Goal: Information Seeking & Learning: Learn about a topic

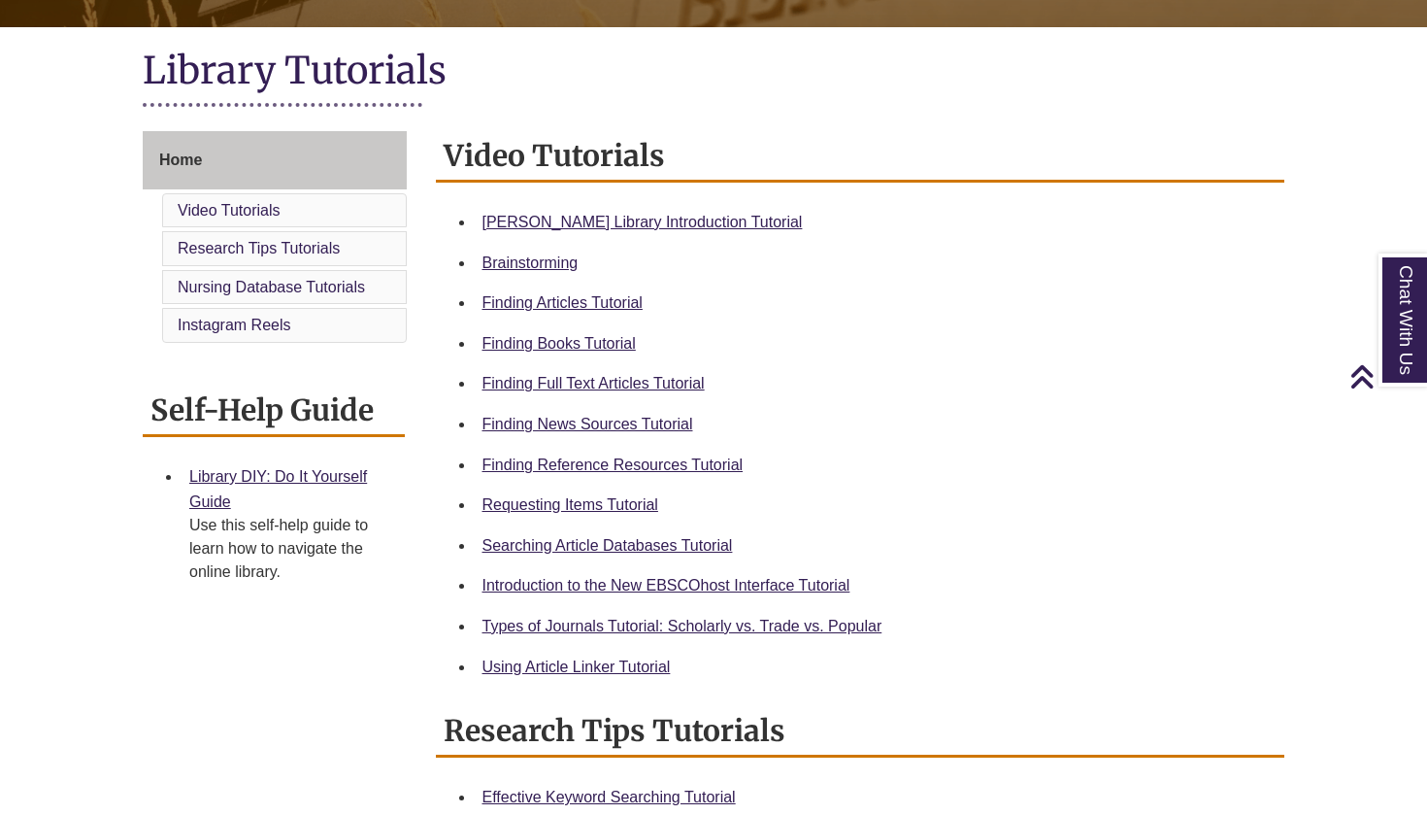
scroll to position [417, 0]
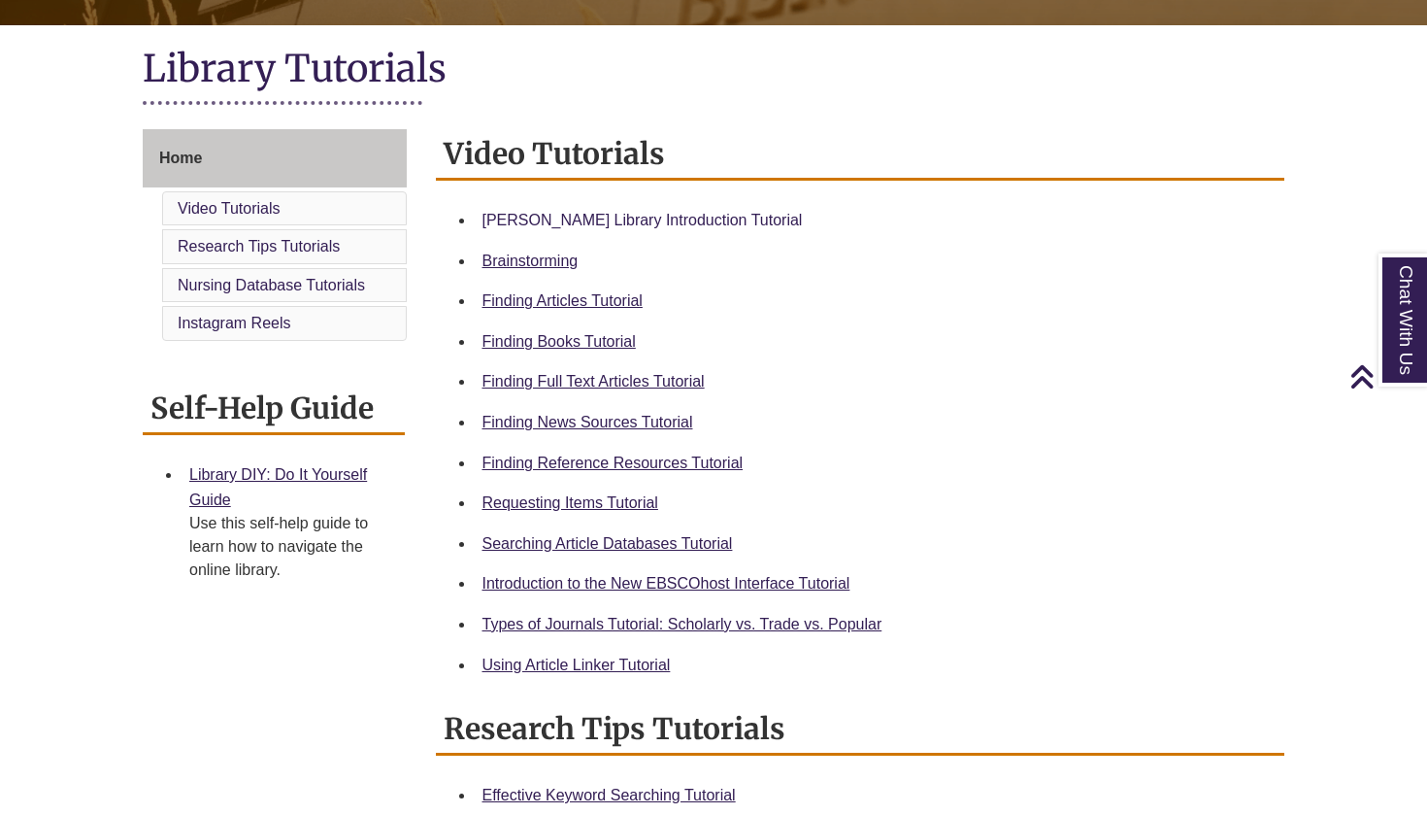
click at [693, 212] on link "Berntsen Library Introduction Tutorial" at bounding box center [643, 220] width 320 height 17
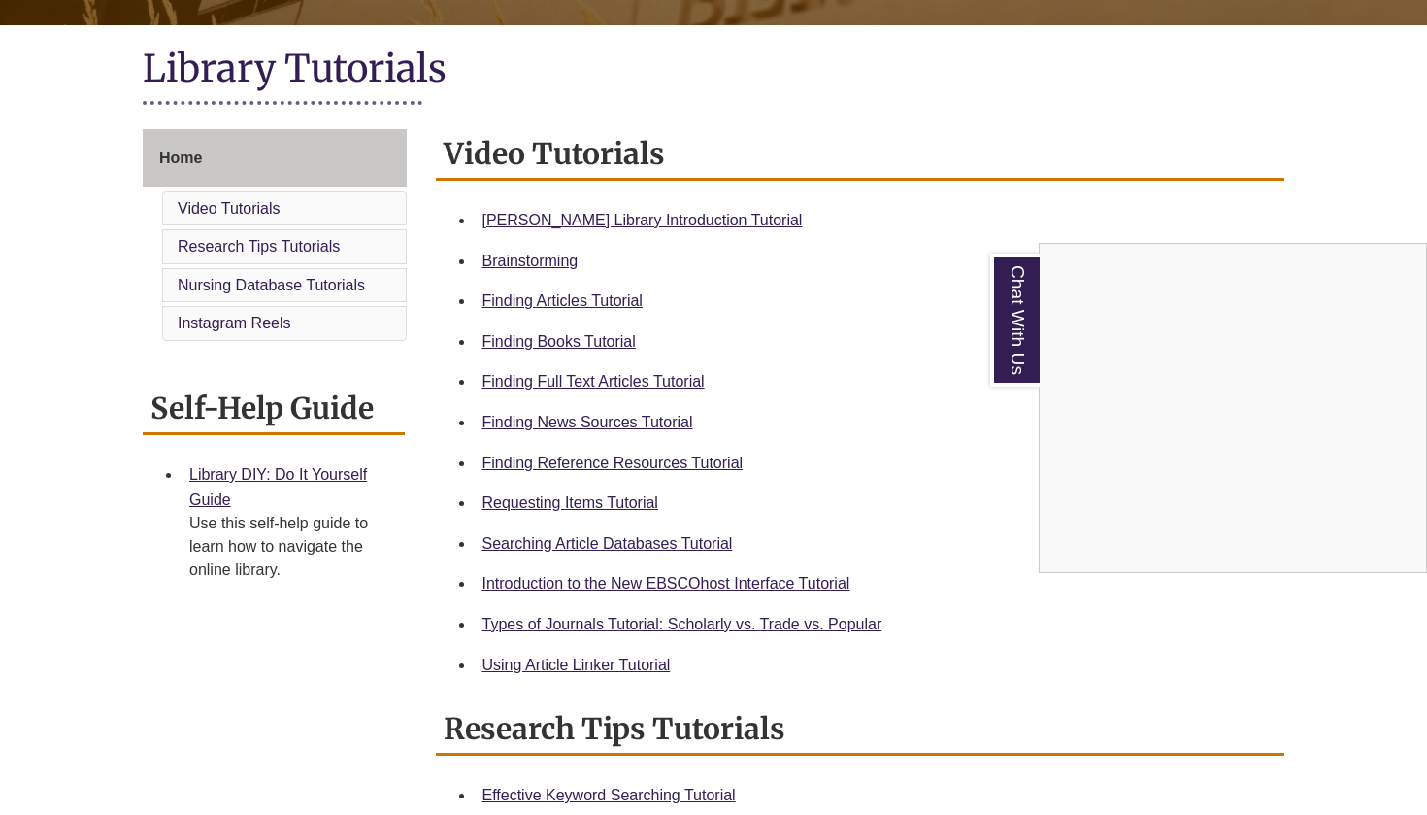
click at [593, 456] on div "Chat With Us" at bounding box center [713, 407] width 1427 height 815
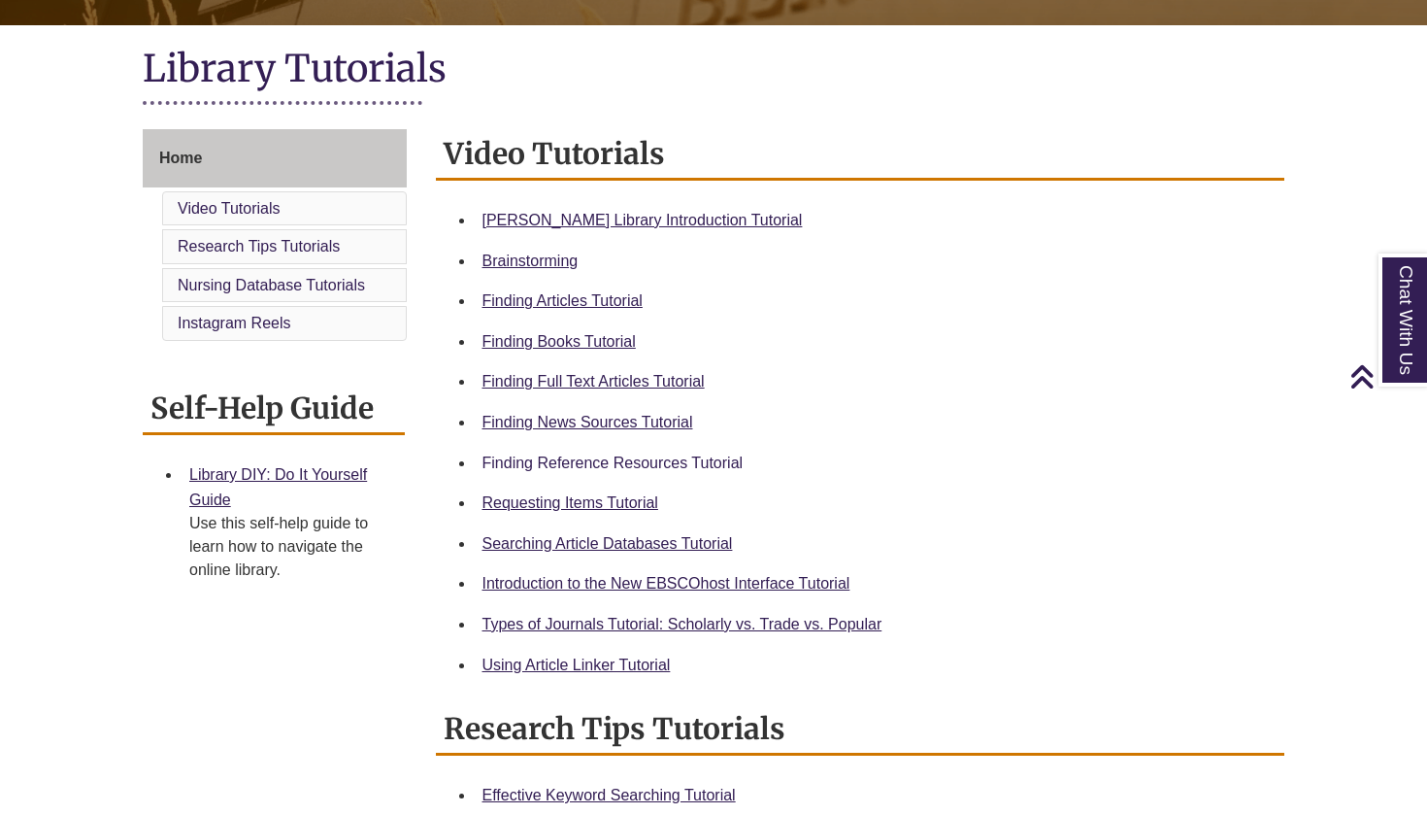
click at [593, 455] on link "Finding Reference Resources Tutorial" at bounding box center [613, 462] width 261 height 17
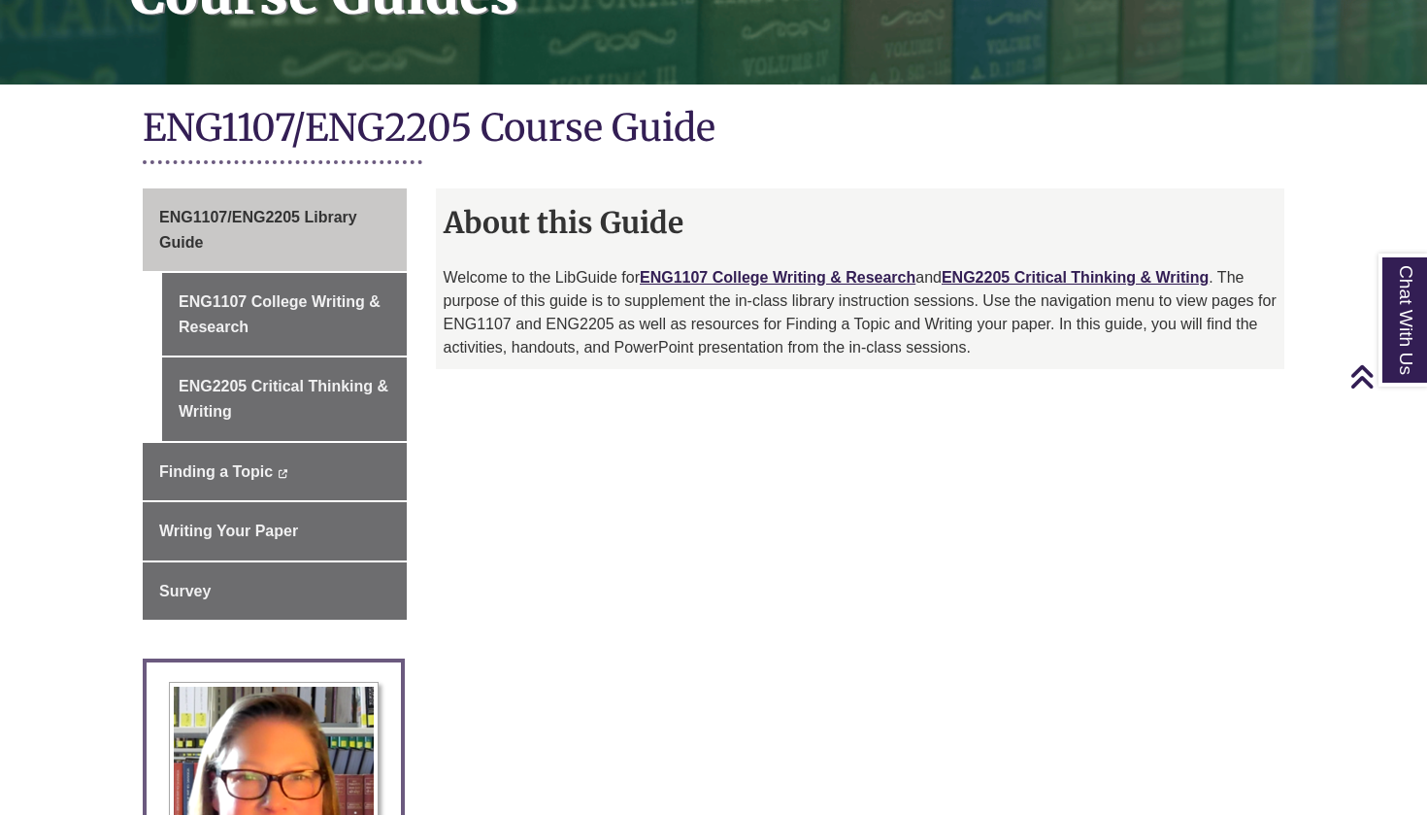
scroll to position [357, 0]
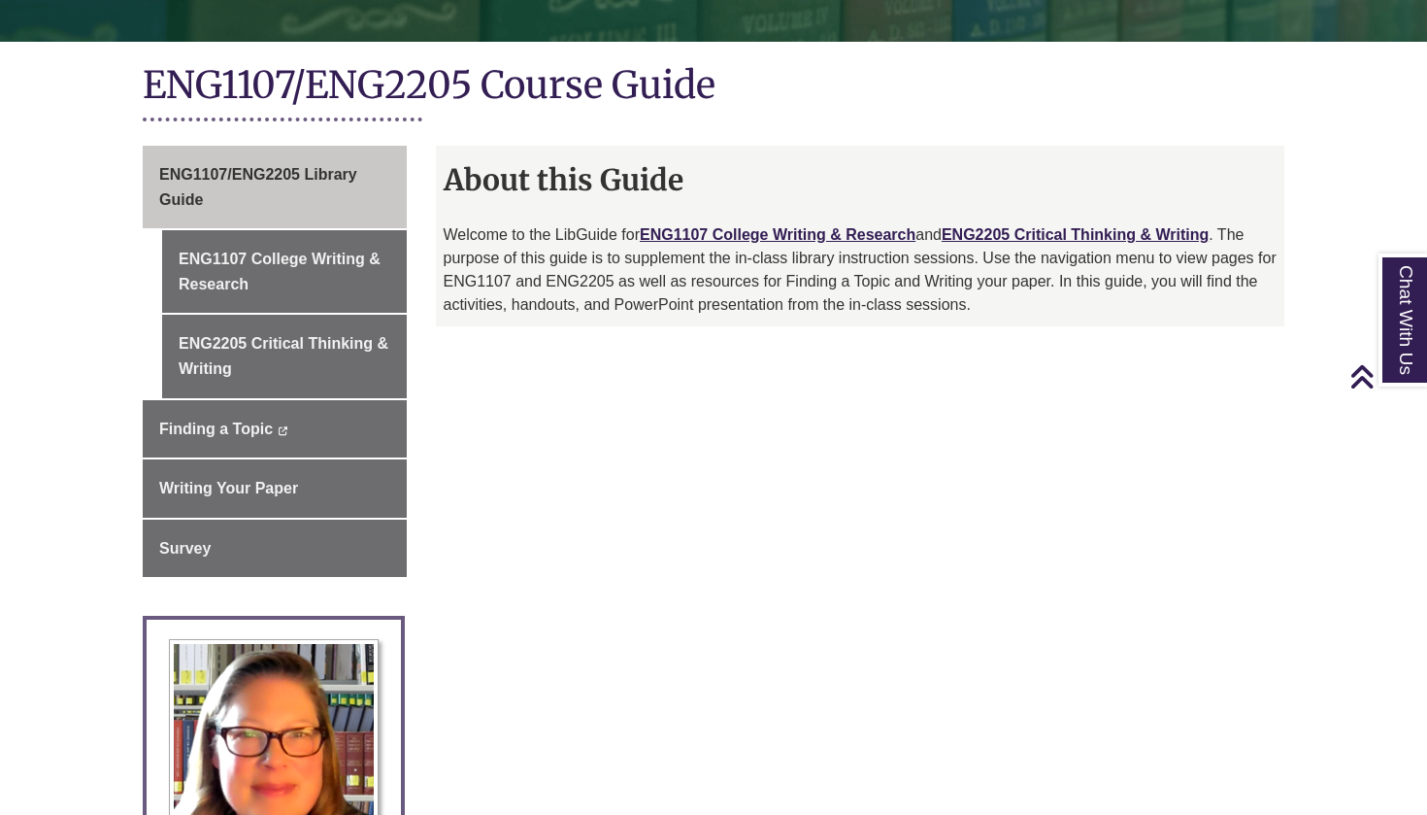
scroll to position [368, 0]
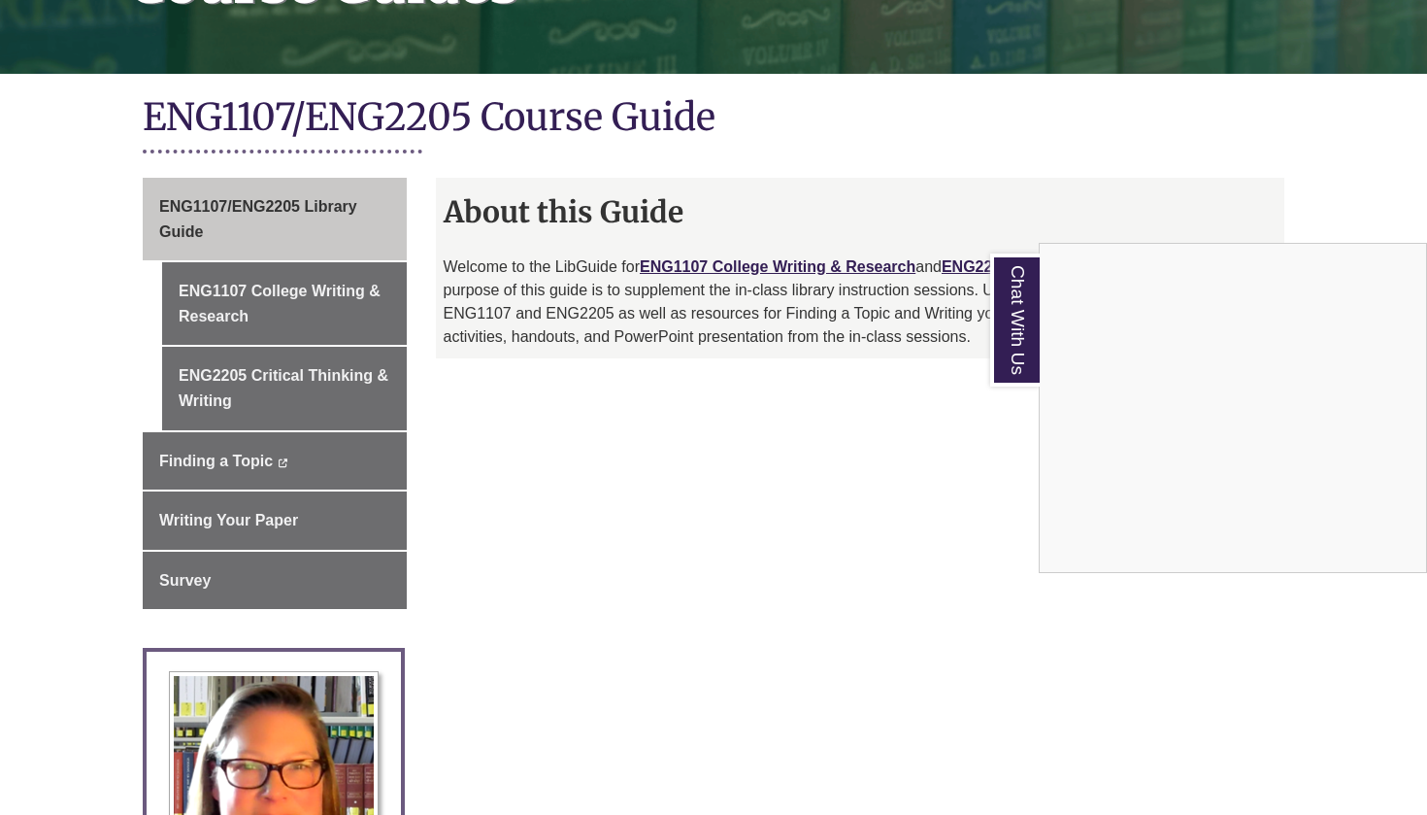
click at [321, 290] on div "Chat With Us" at bounding box center [713, 407] width 1427 height 815
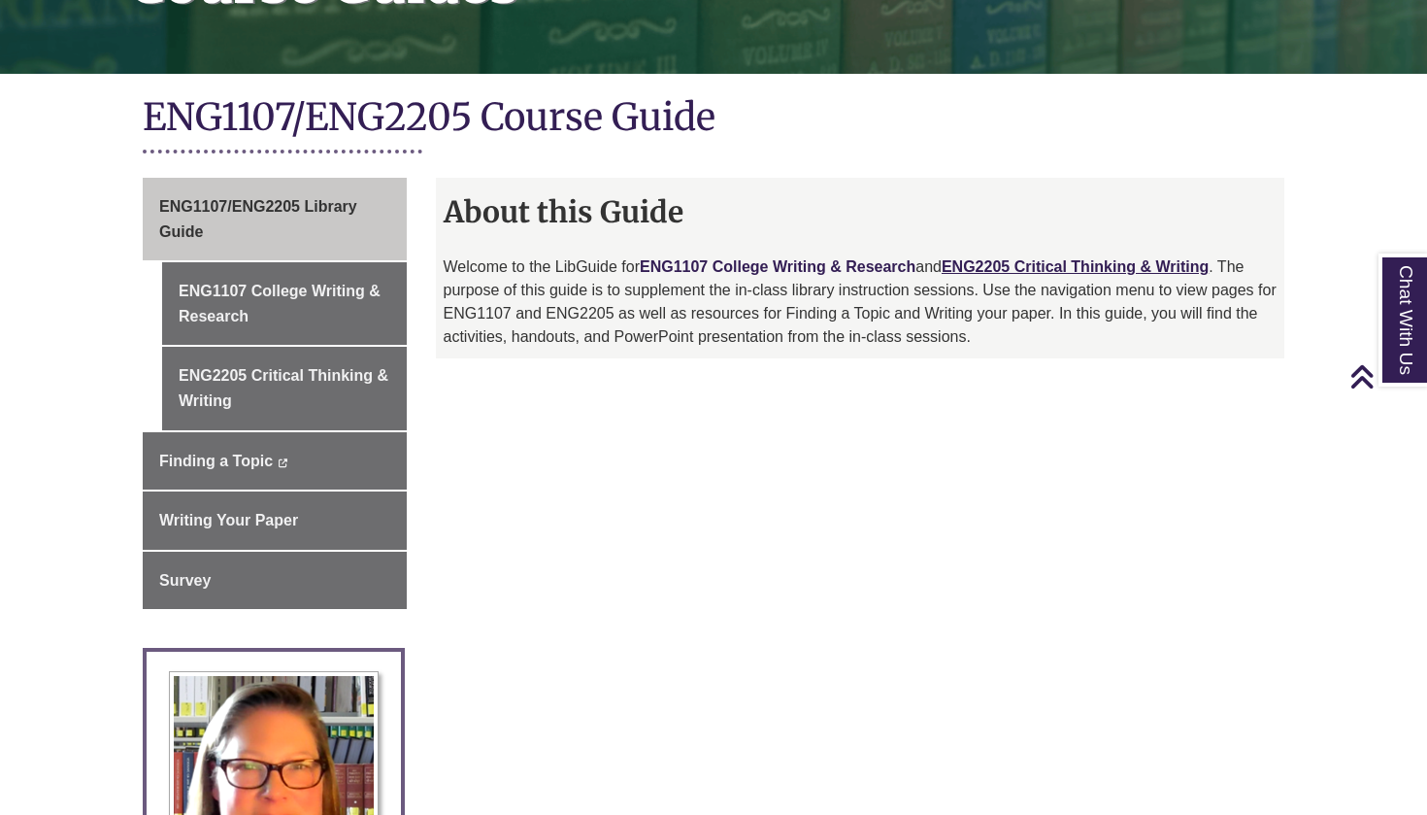
click at [732, 258] on link "ENG1107 College Writing & Research" at bounding box center [778, 266] width 276 height 17
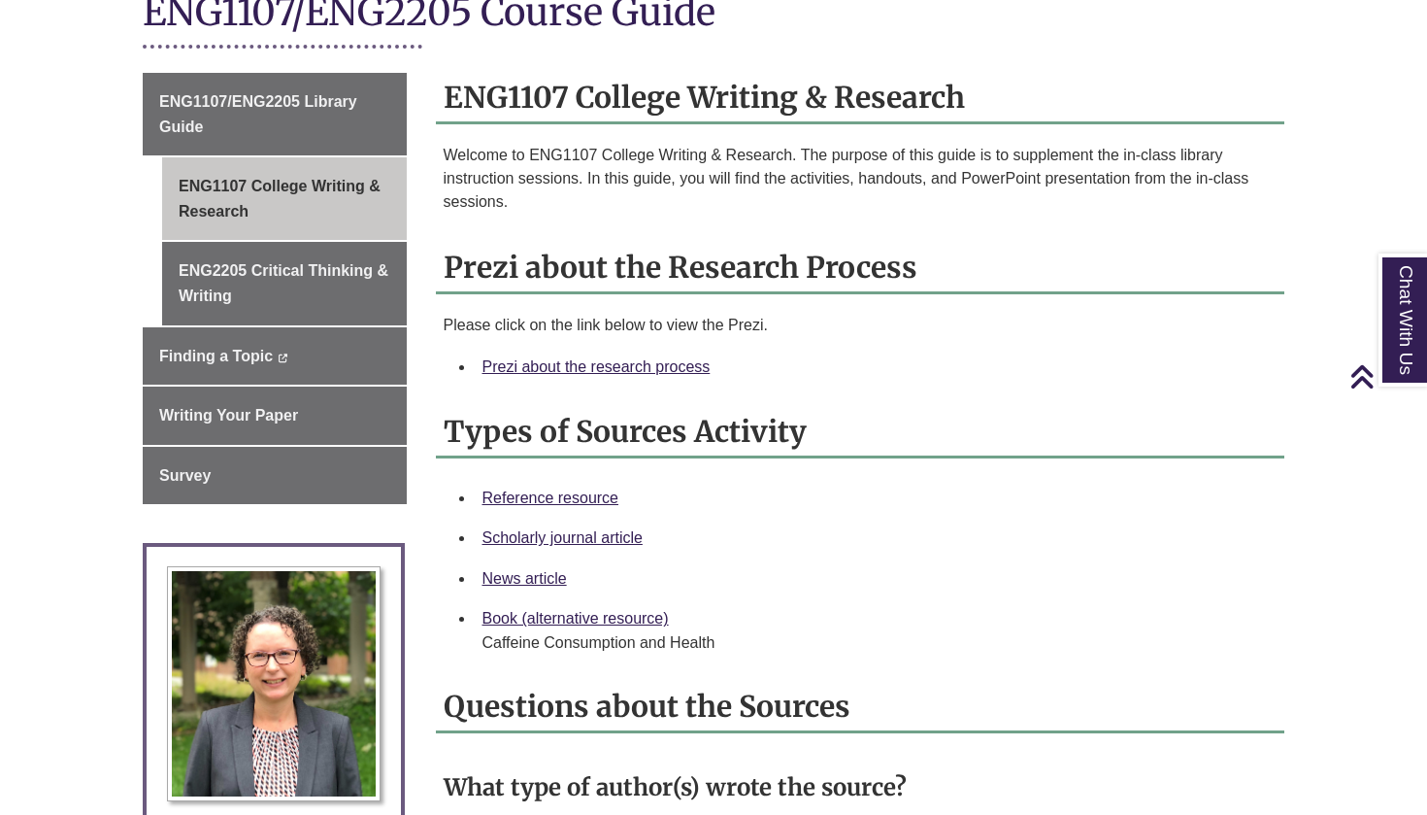
scroll to position [503, 0]
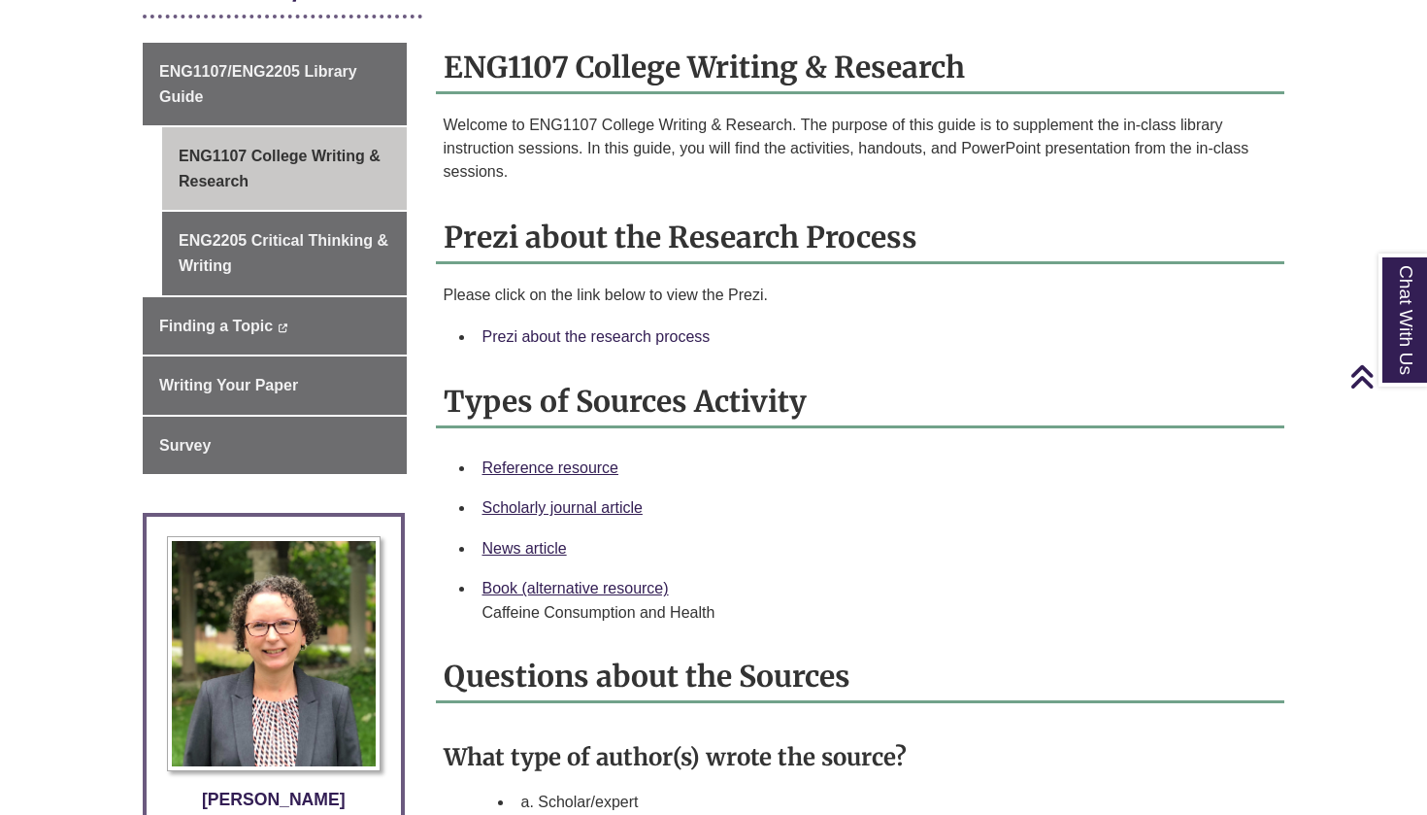
click at [600, 335] on link "Prezi about the research process" at bounding box center [597, 336] width 228 height 17
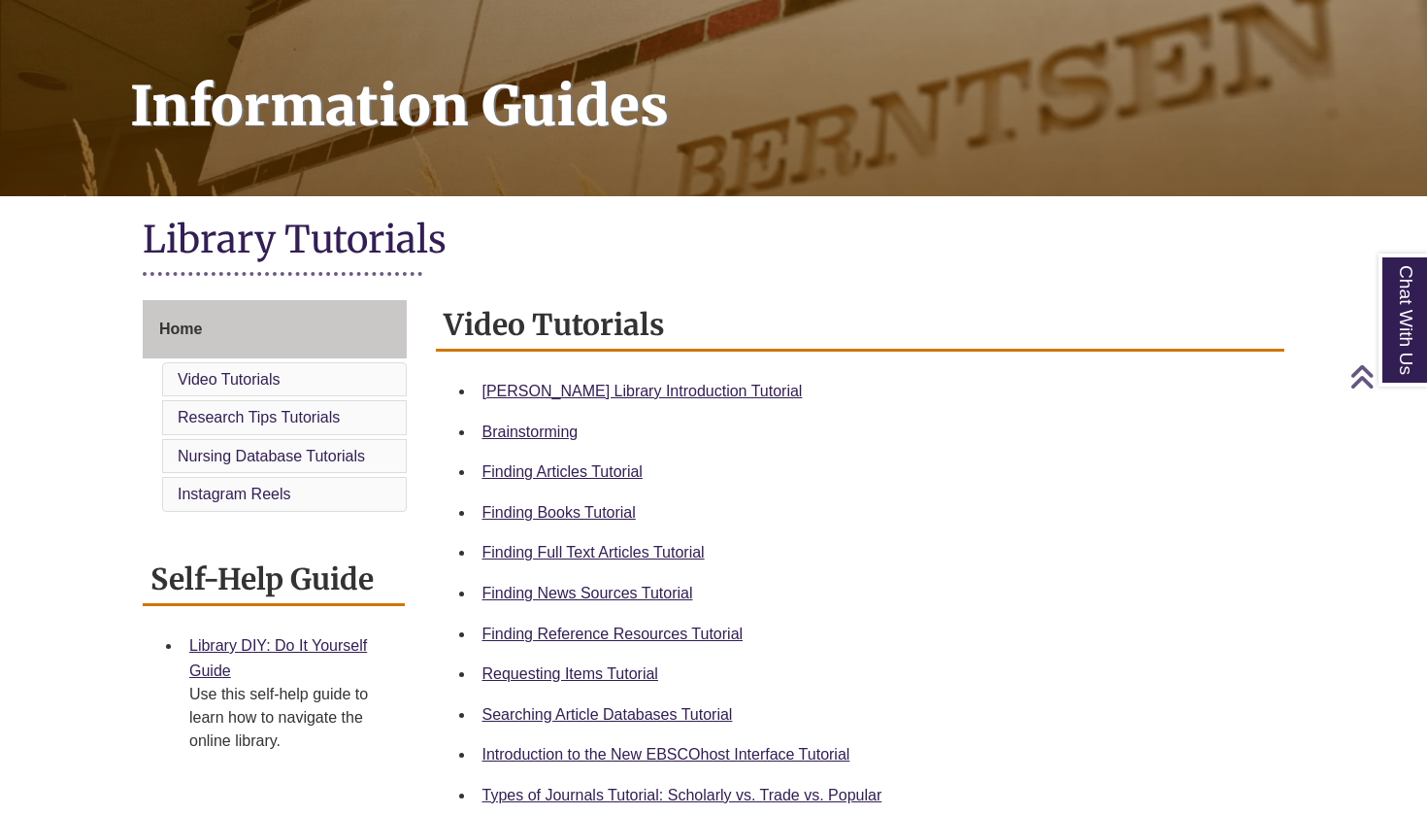
scroll to position [245, 0]
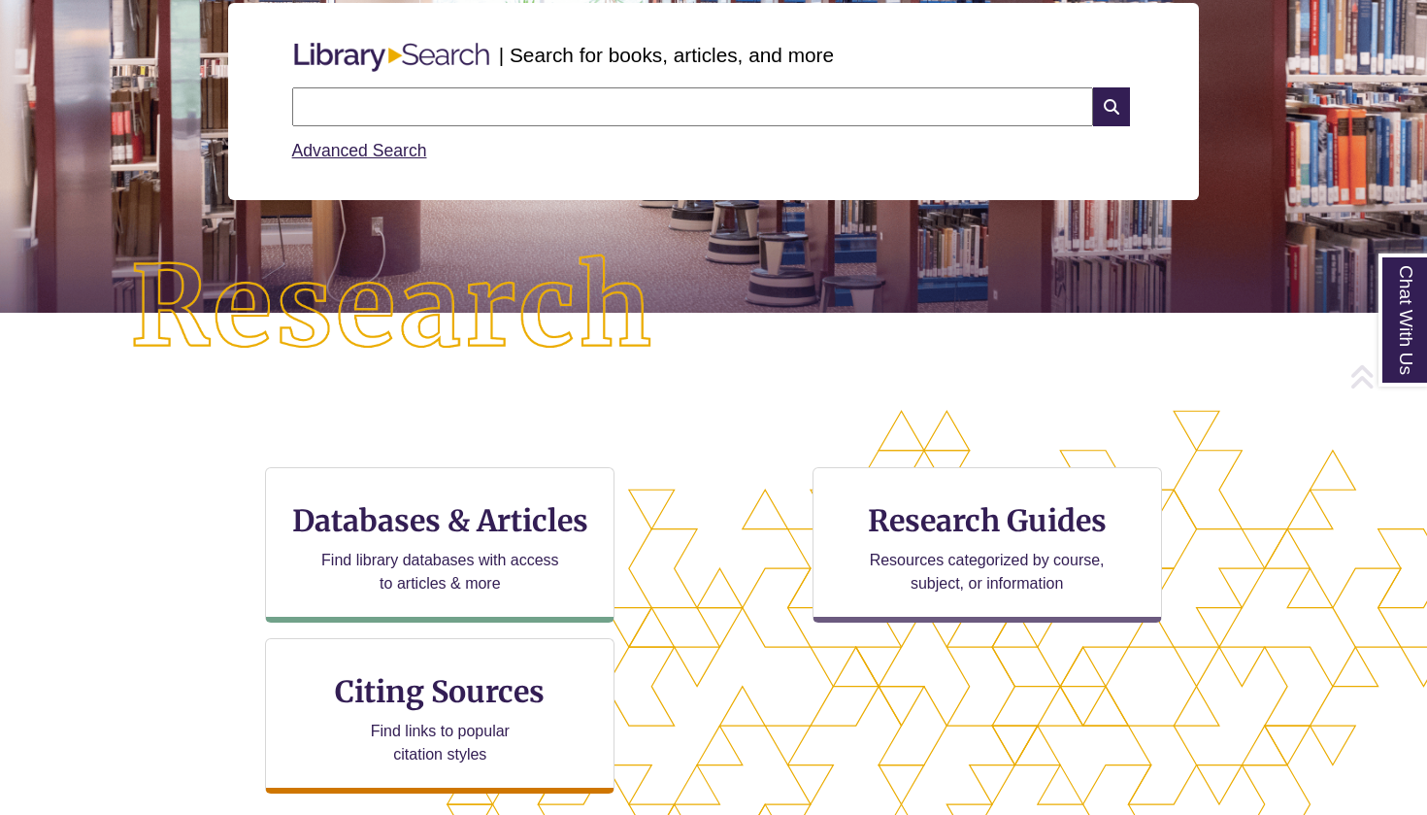
scroll to position [252, 0]
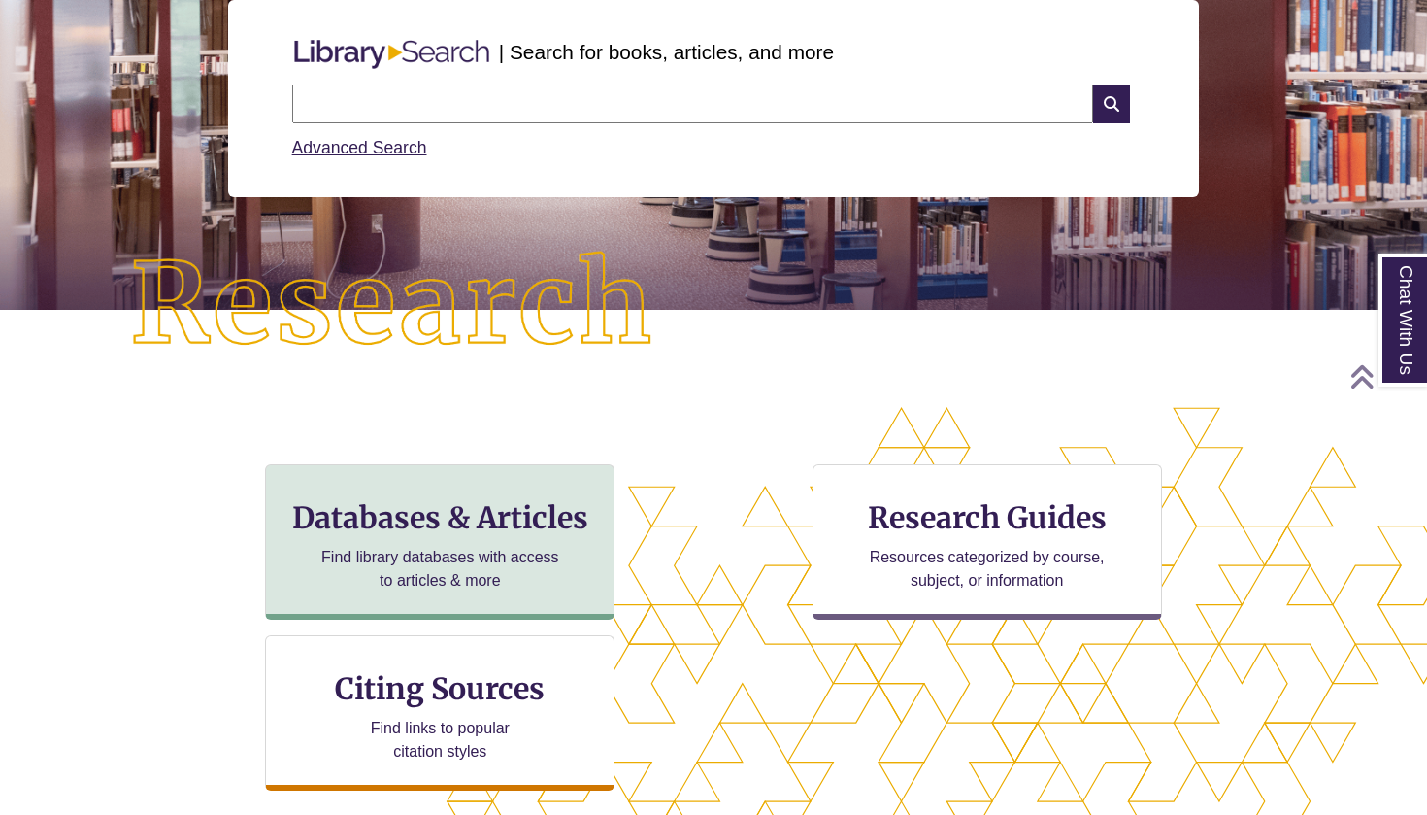
click at [535, 512] on h3 "Databases & Articles" at bounding box center [440, 517] width 317 height 37
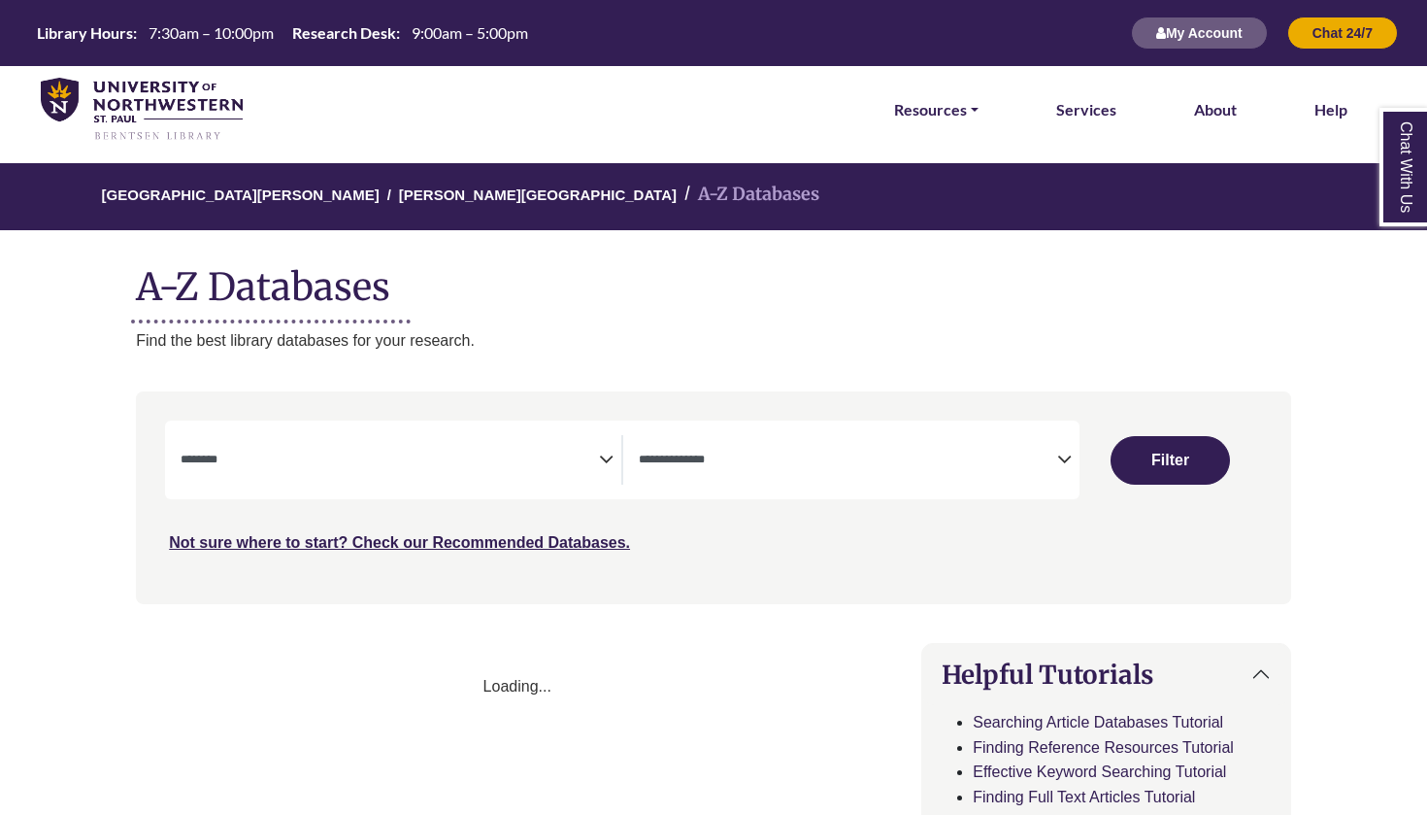
select select "Database Subject Filter"
select select "Database Types Filter"
select select "Database Subject Filter"
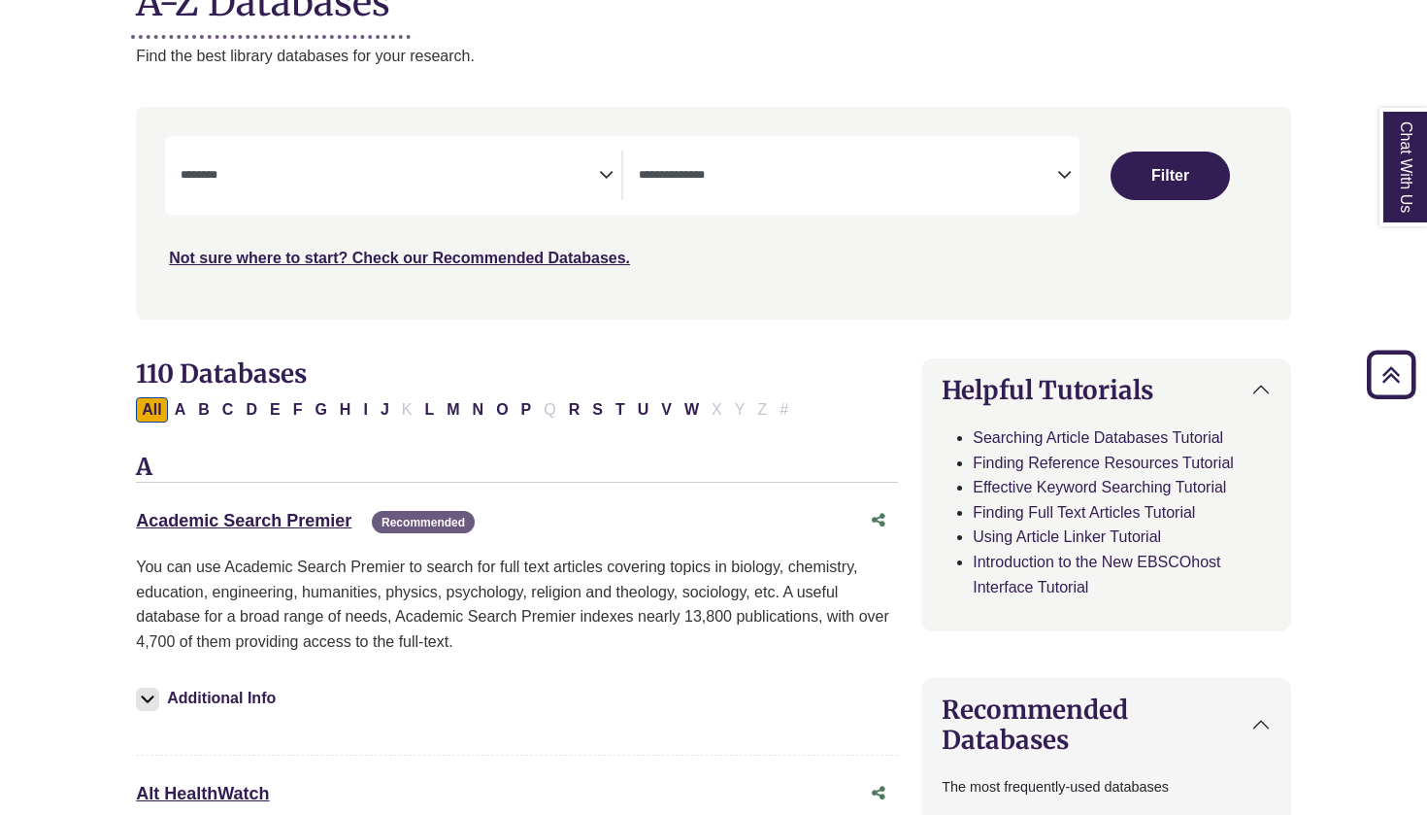
scroll to position [284, 1]
click at [765, 150] on span "Search filters" at bounding box center [847, 175] width 418 height 50
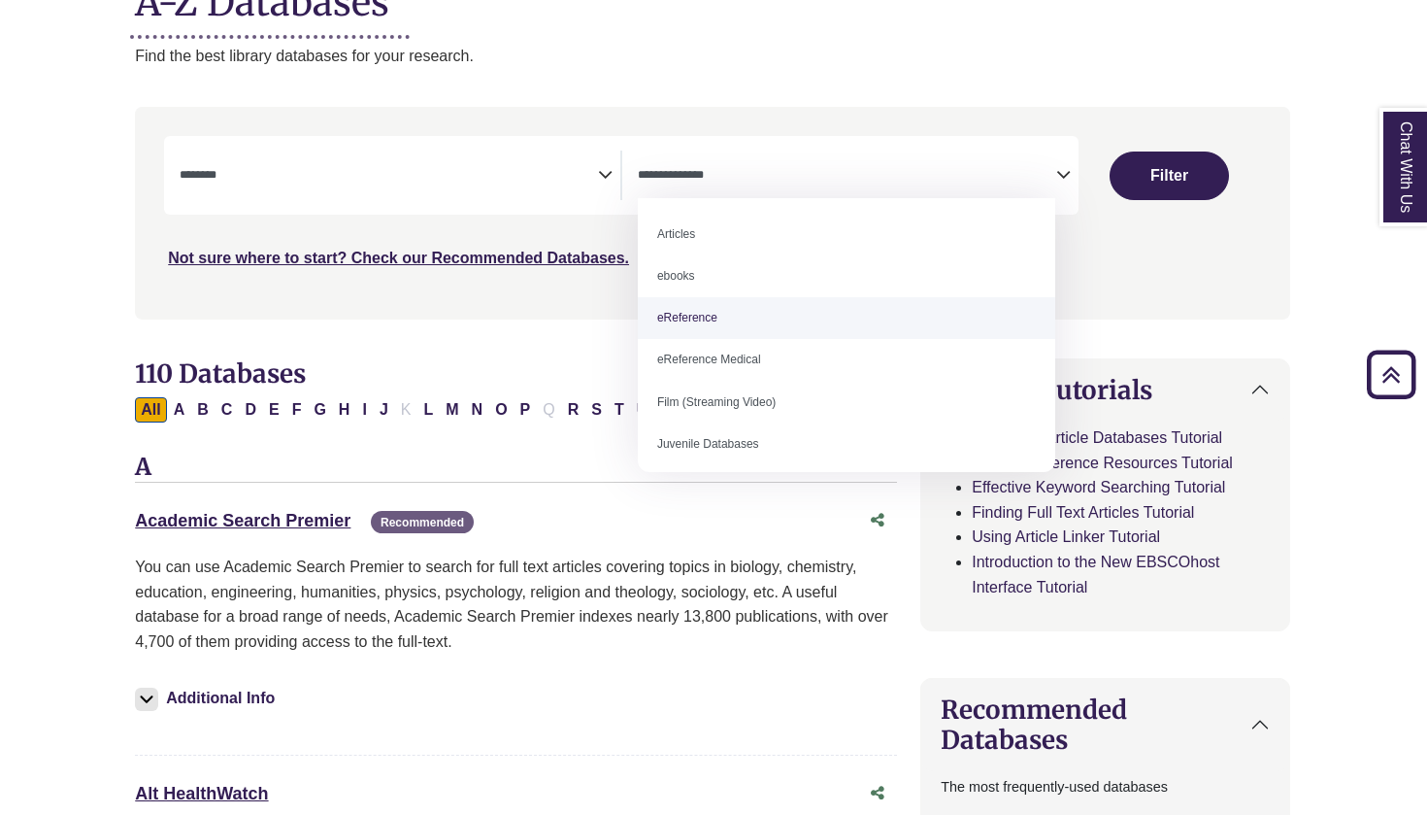
select select "*****"
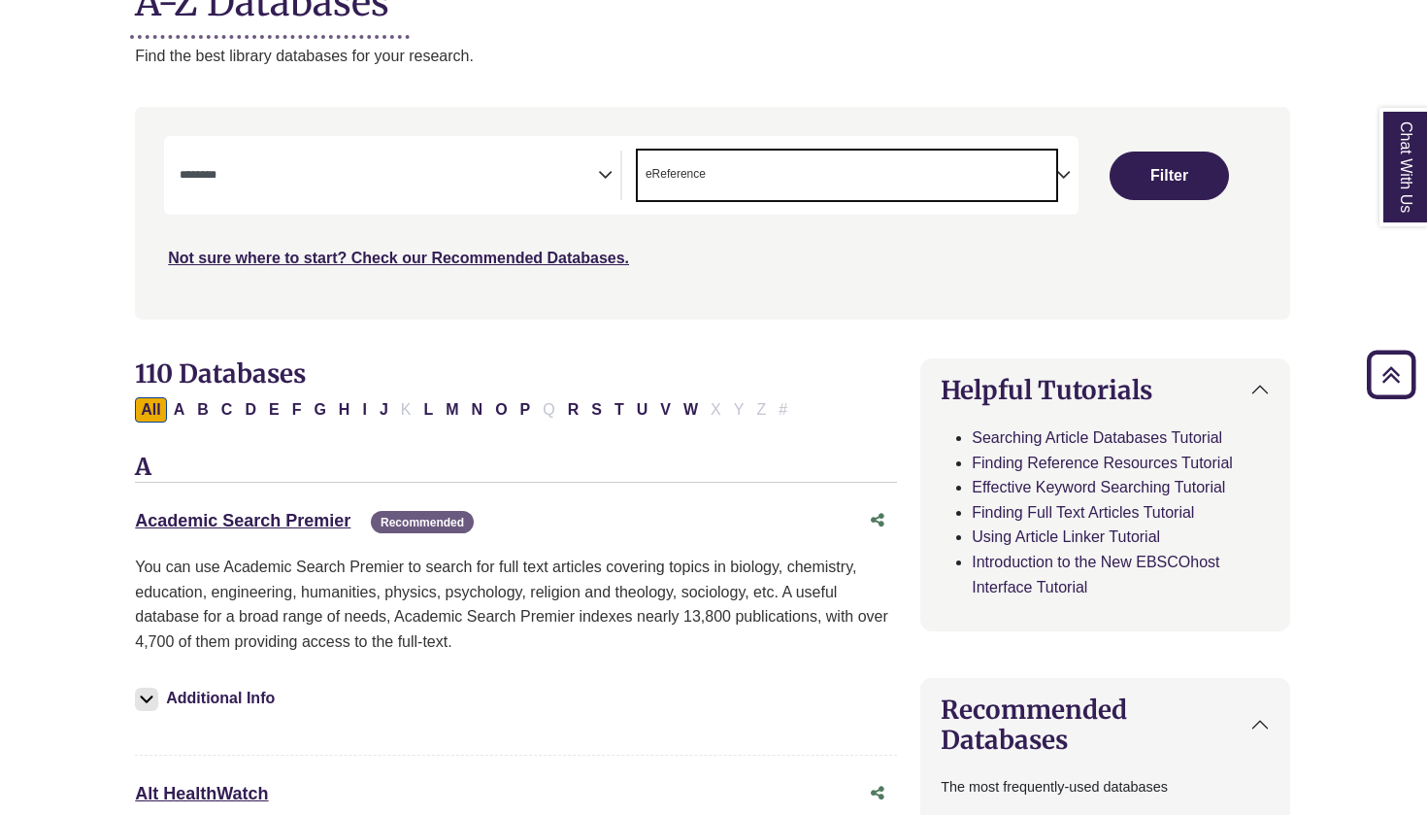
click at [564, 169] on textarea "Search" at bounding box center [389, 177] width 418 height 16
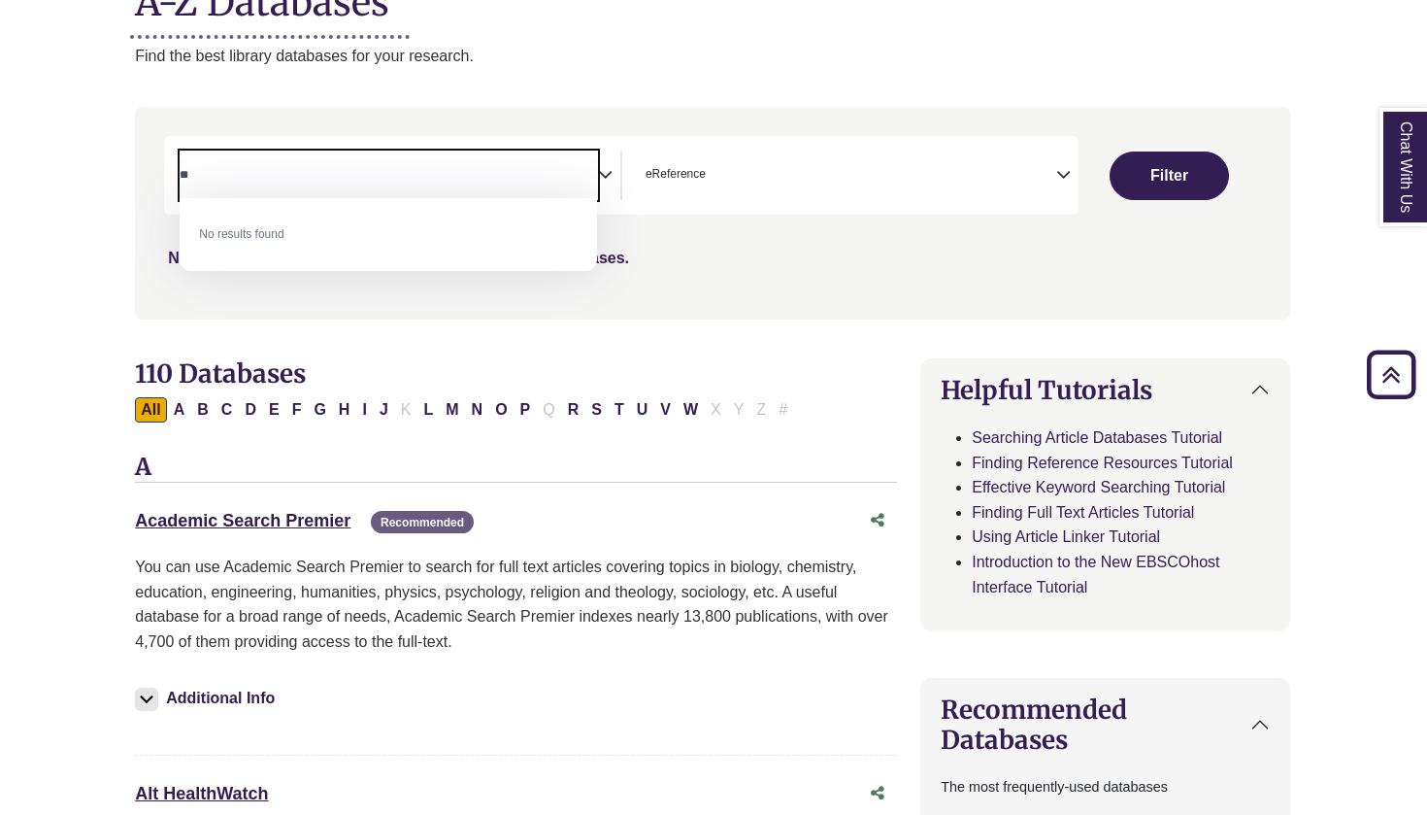
type textarea "*"
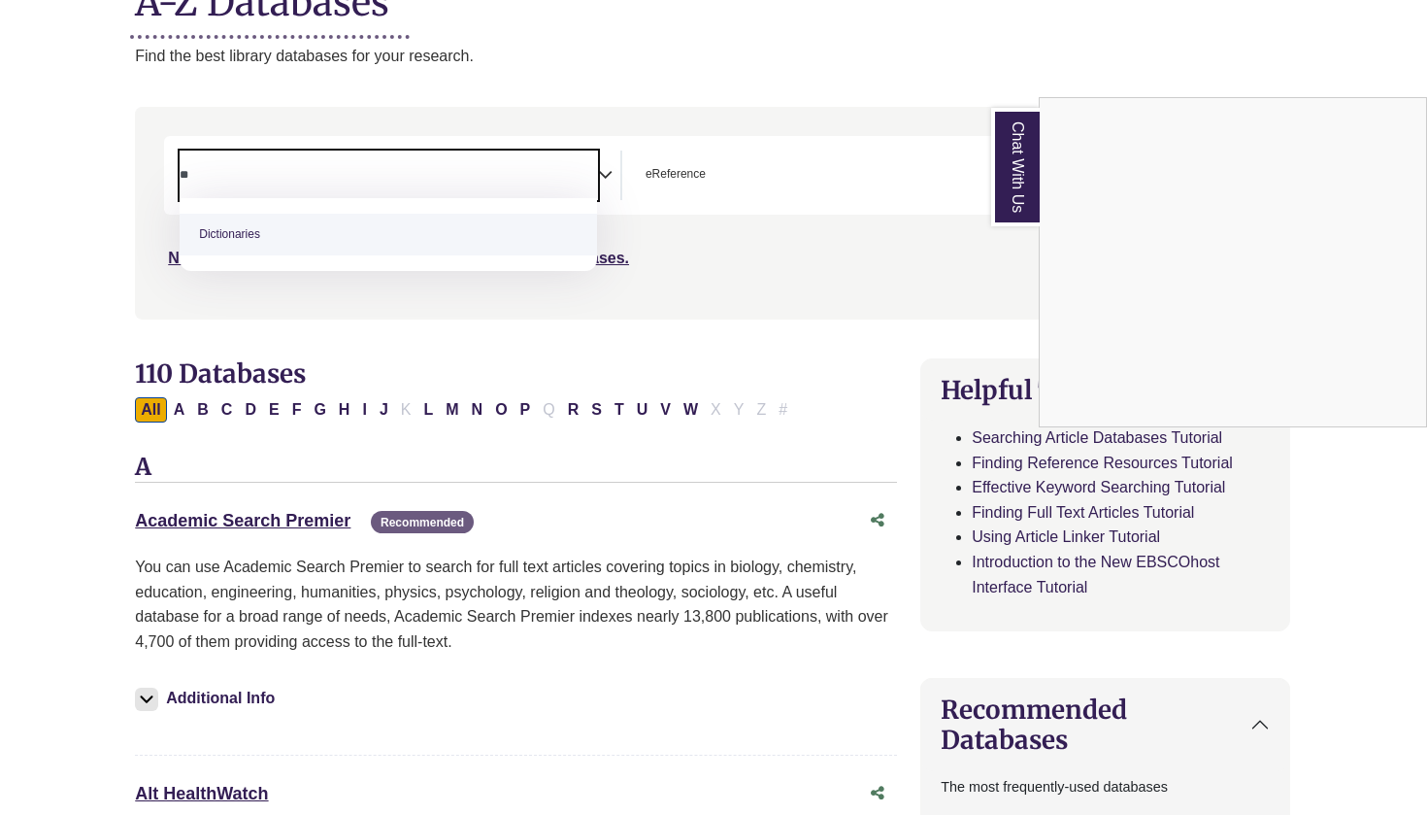
type textarea "*"
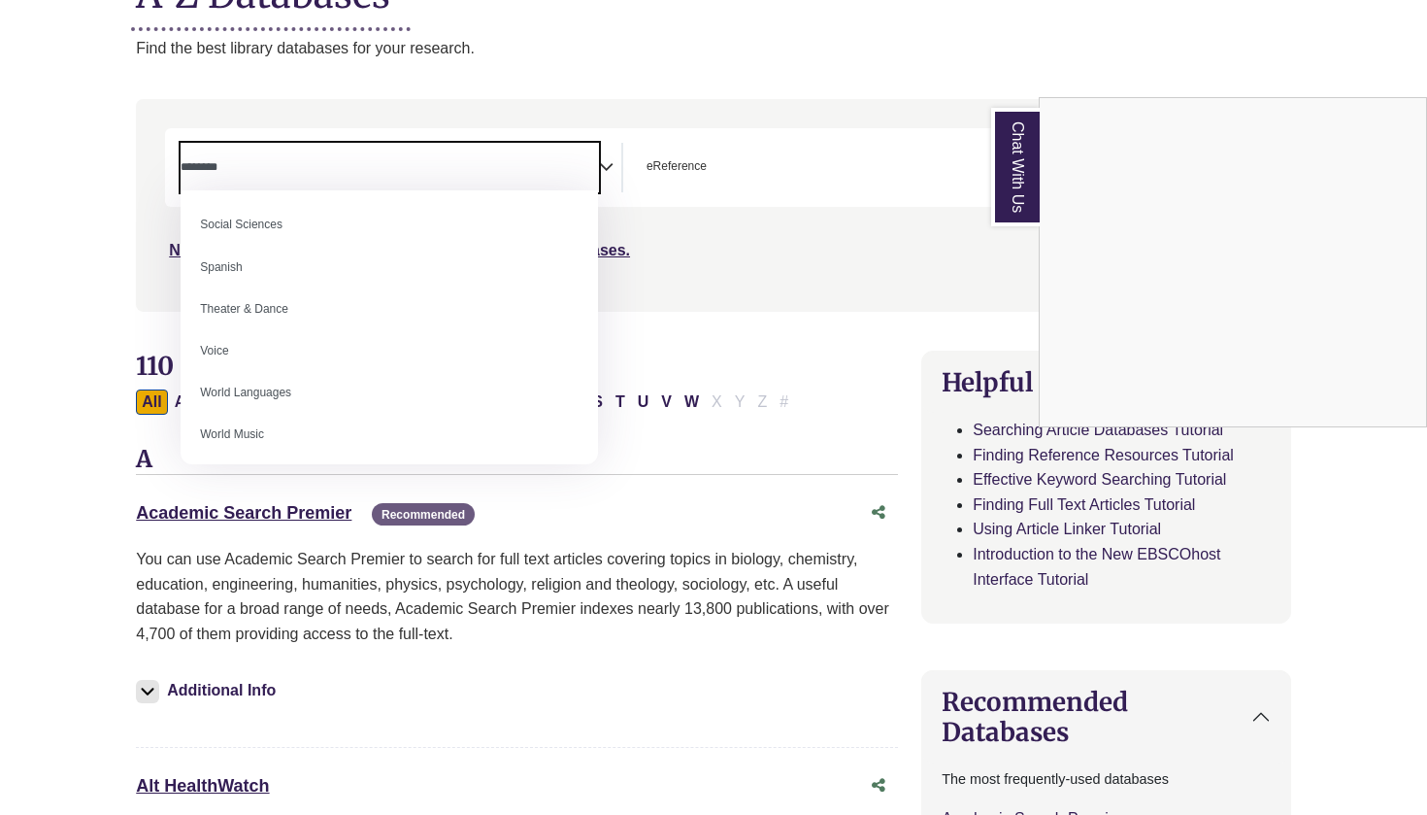
scroll to position [1719, 0]
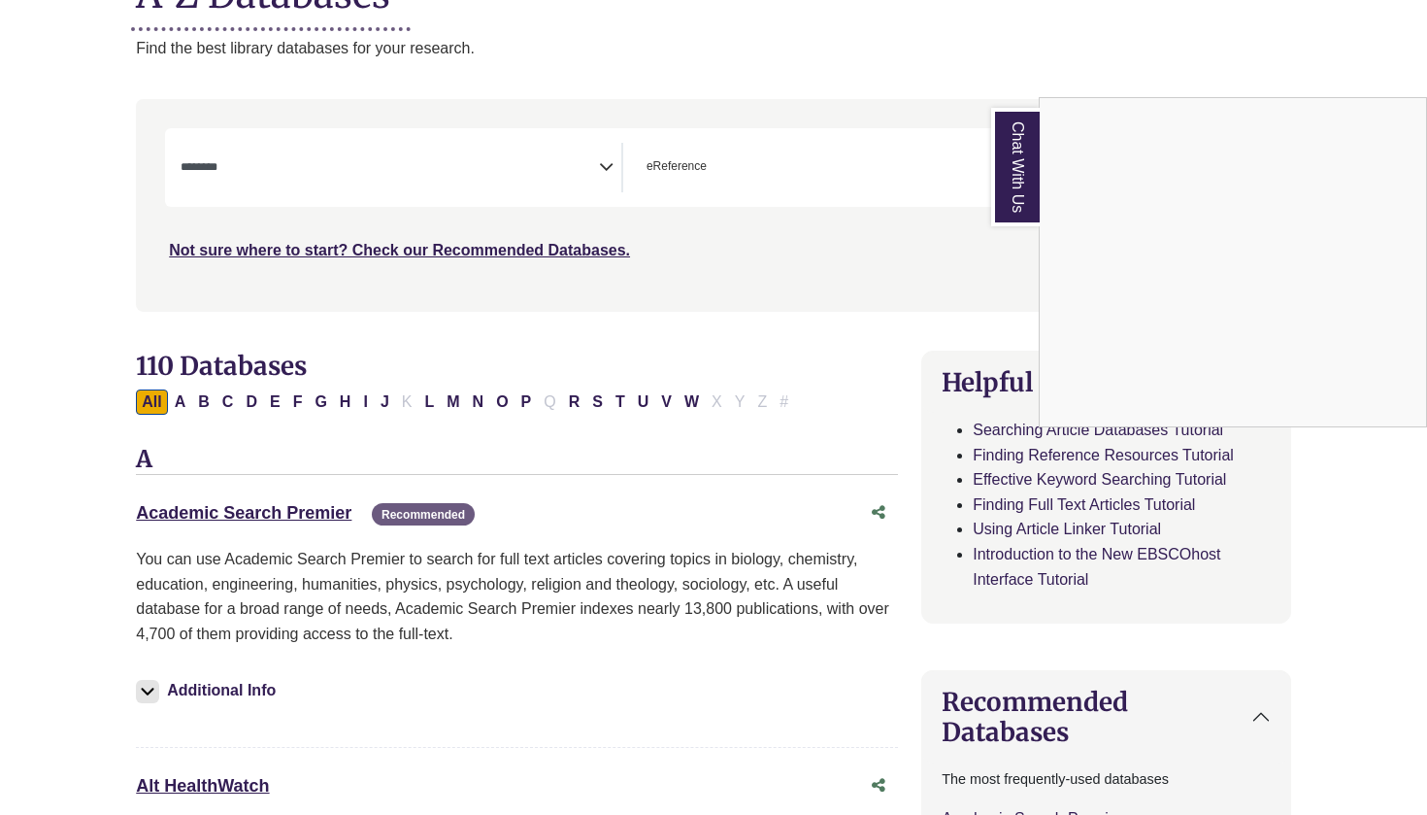
click at [714, 269] on div "Chat With Us" at bounding box center [713, 407] width 1427 height 815
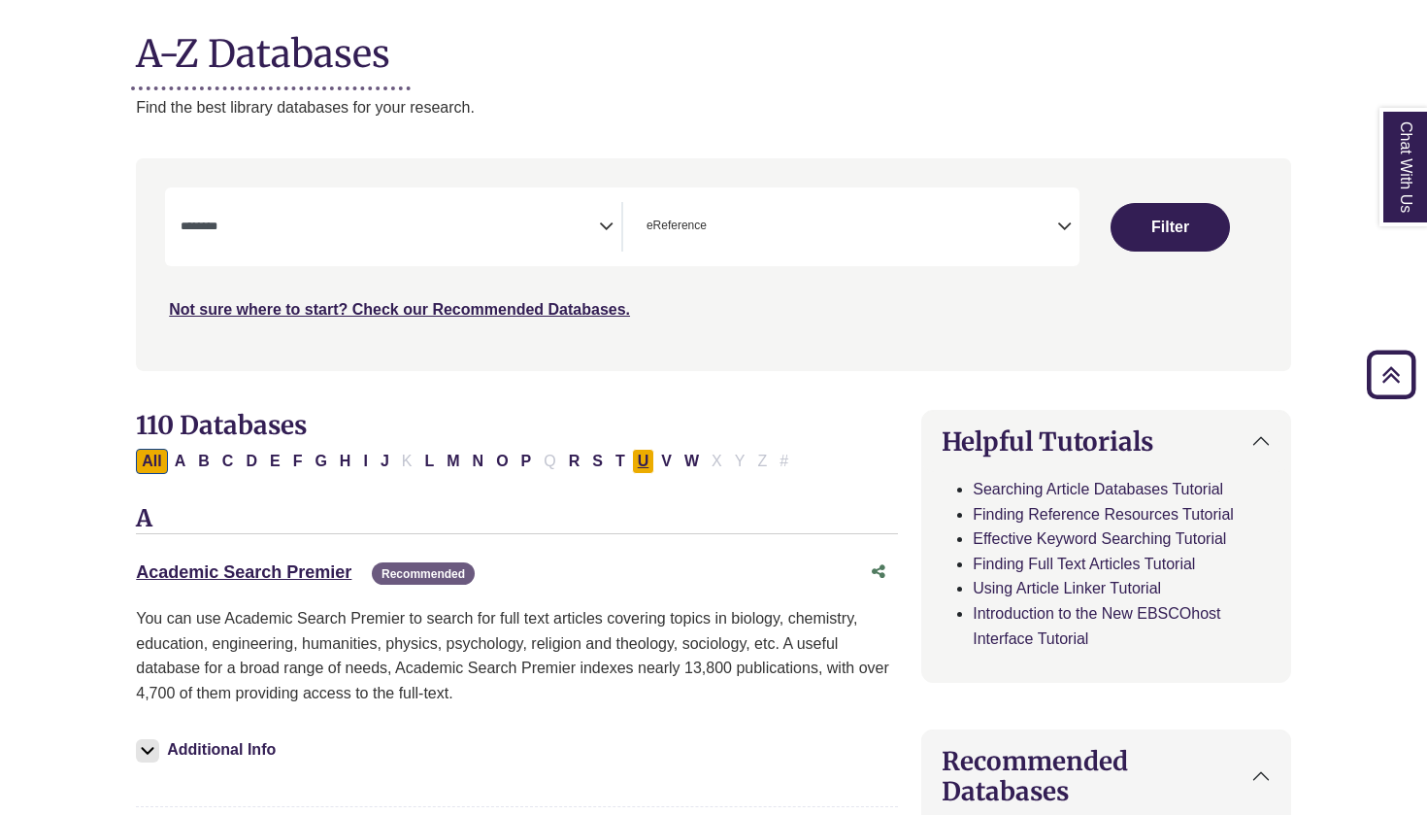
scroll to position [235, 0]
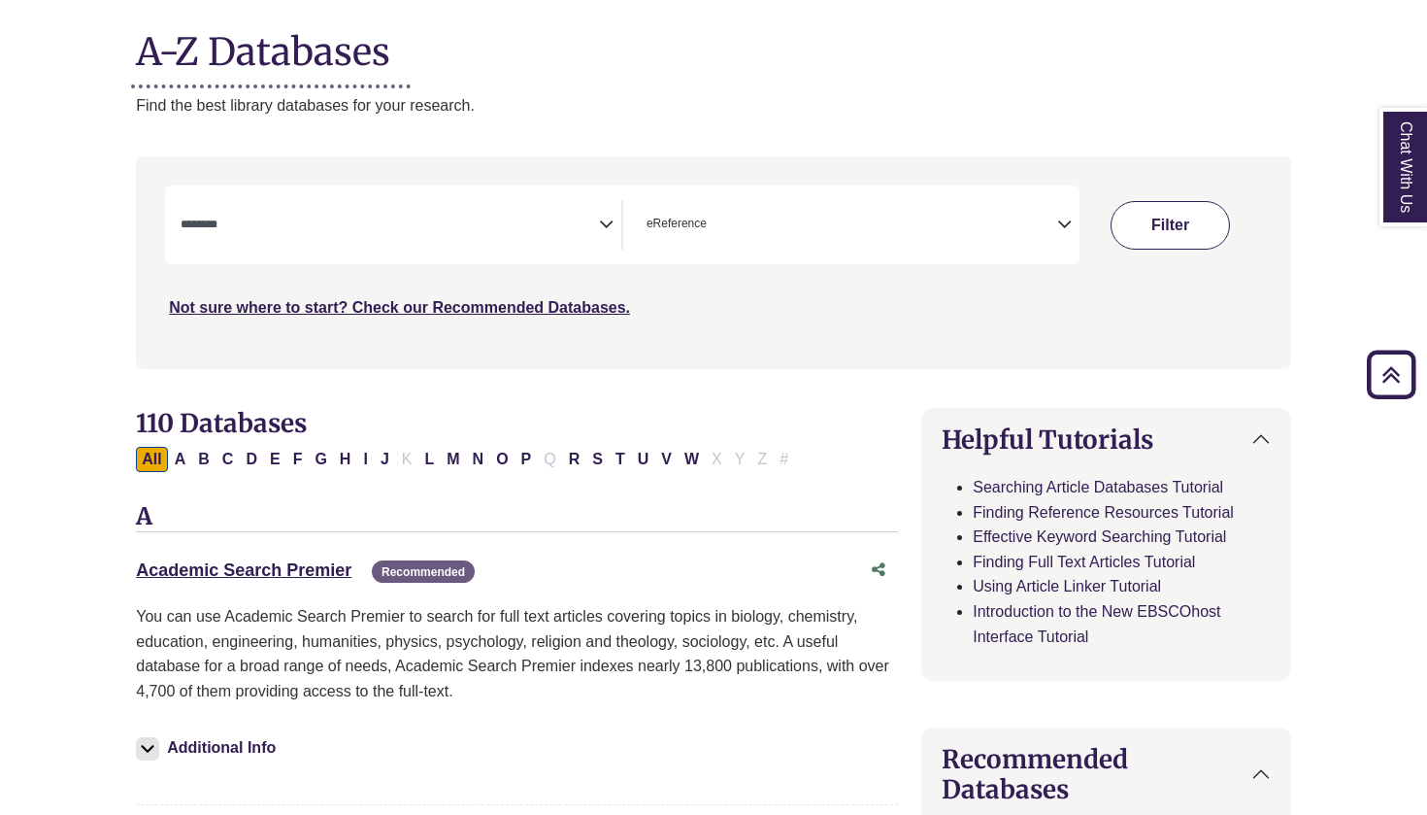
click at [1131, 234] on button "Filter" at bounding box center [1170, 225] width 119 height 49
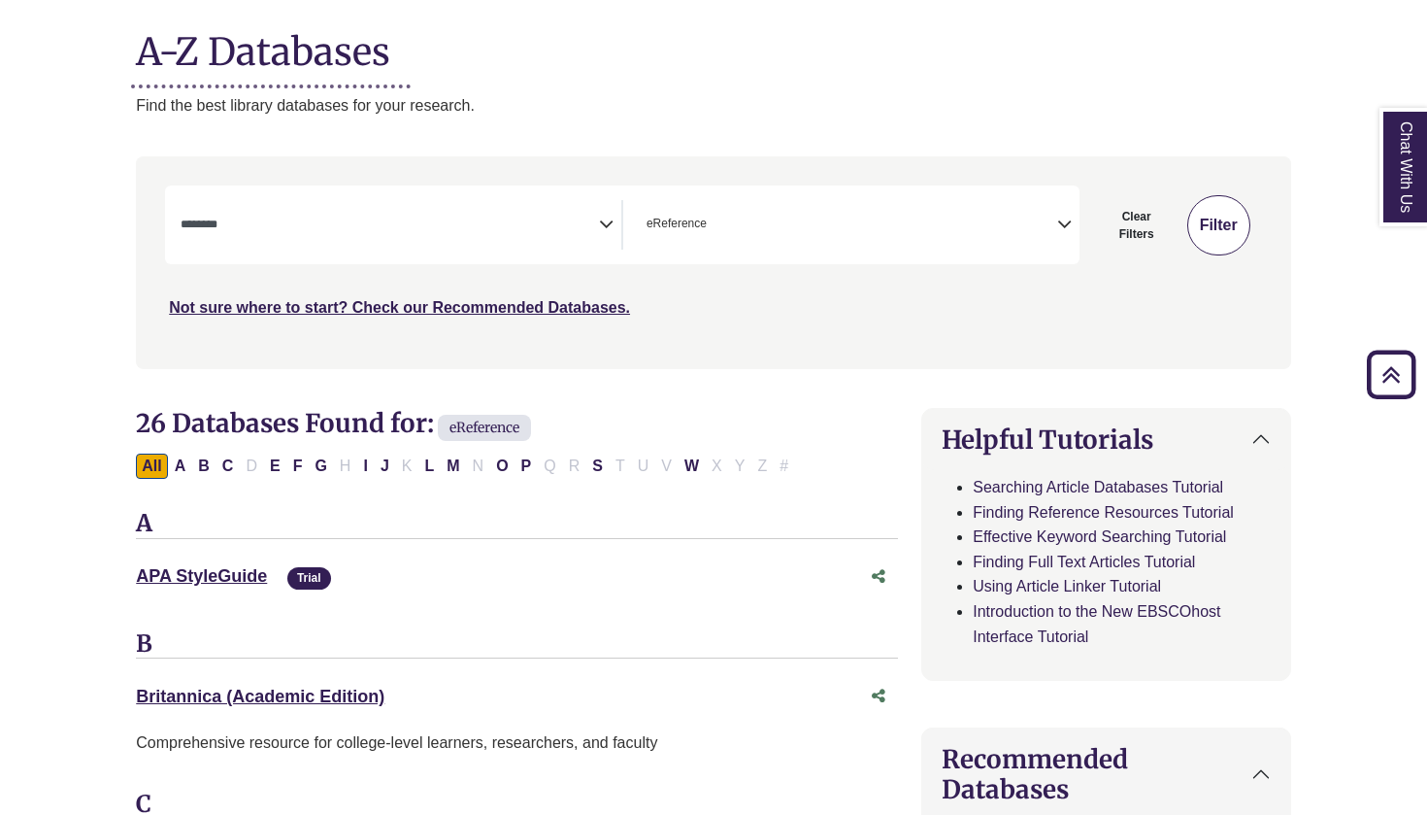
select select "Database Subject Filter"
click at [617, 213] on div "**********" at bounding box center [401, 225] width 441 height 50
click at [613, 213] on icon "Search filters" at bounding box center [606, 221] width 15 height 29
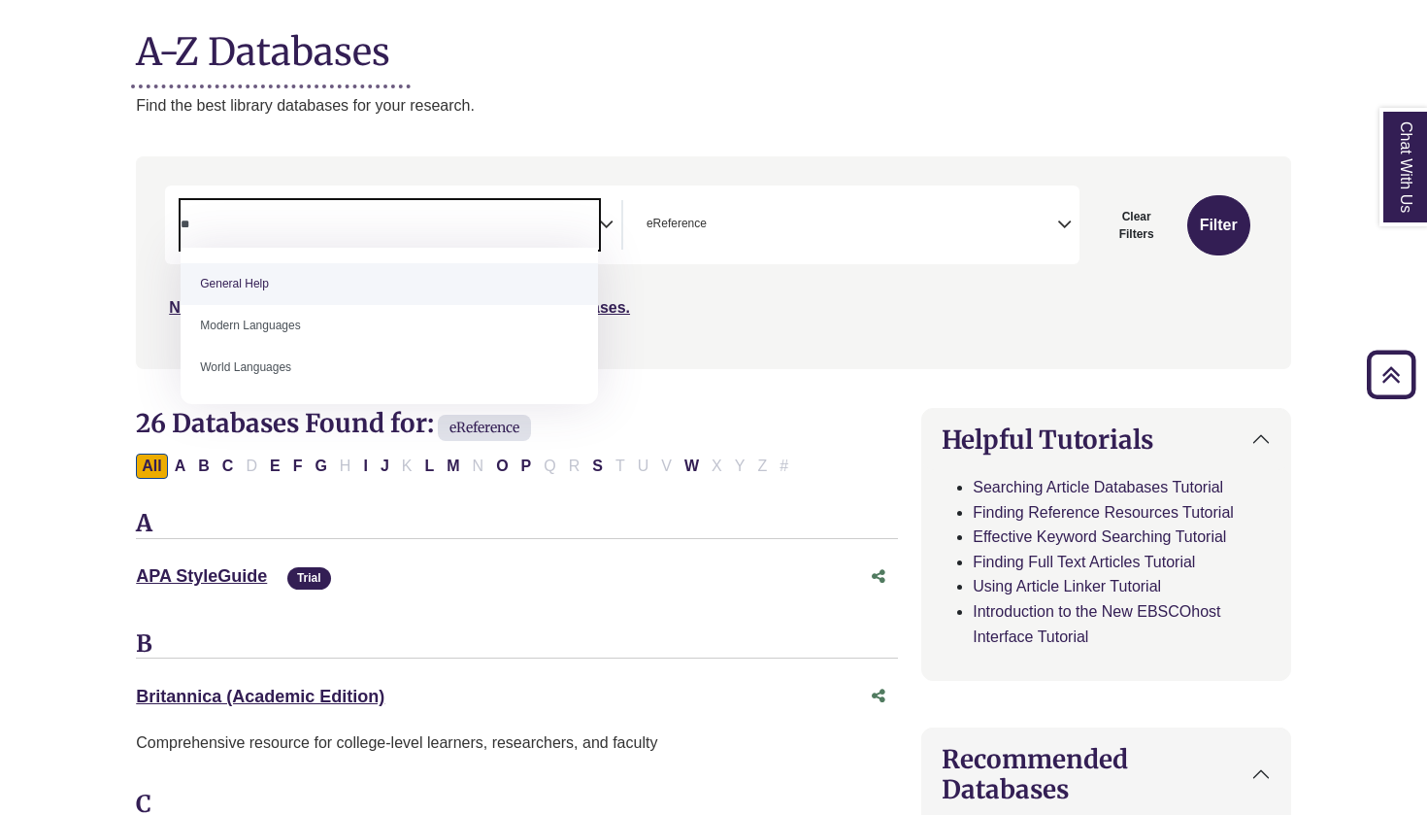
type textarea "**"
select select "*****"
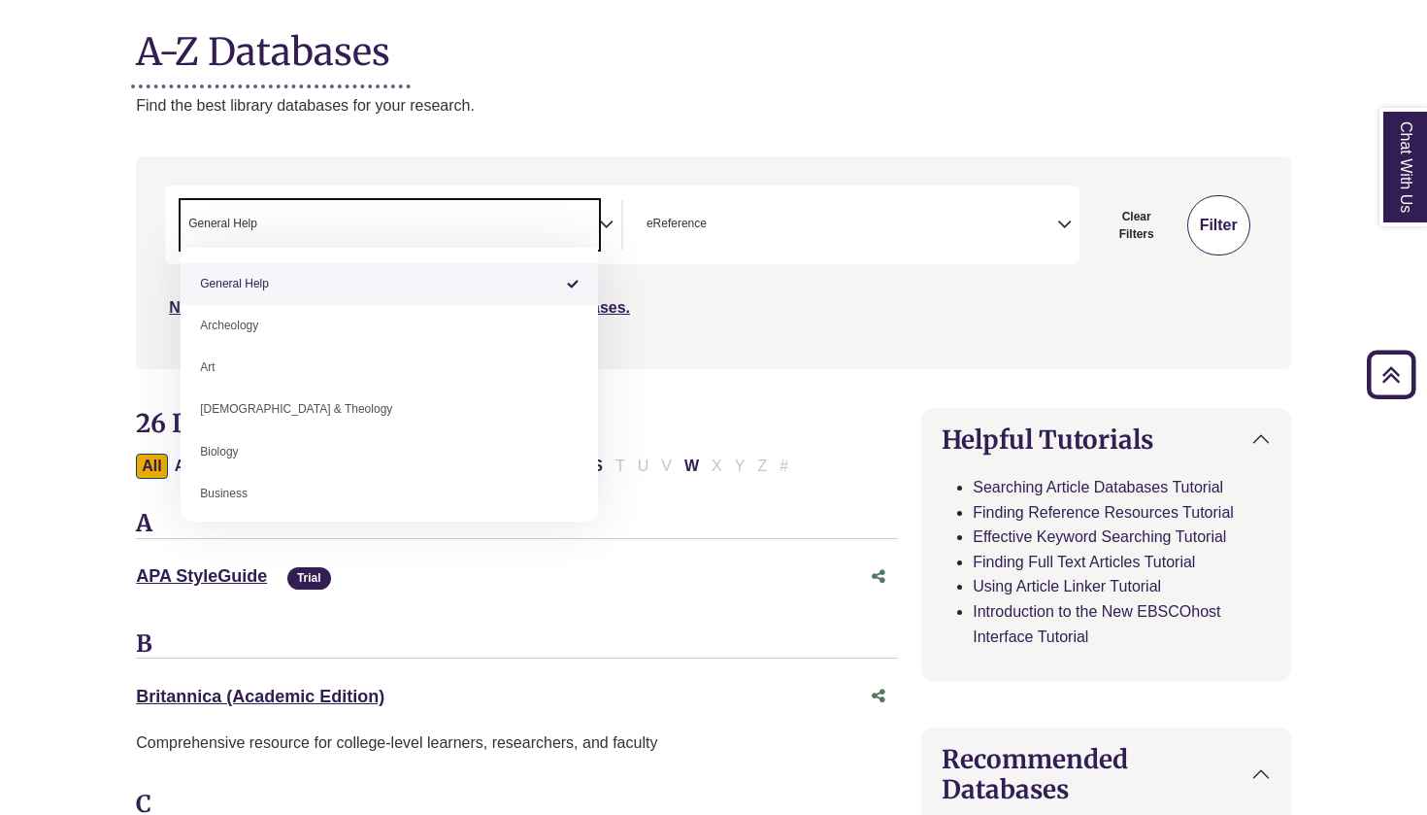
click at [1208, 218] on div "***" at bounding box center [713, 252] width 1097 height 134
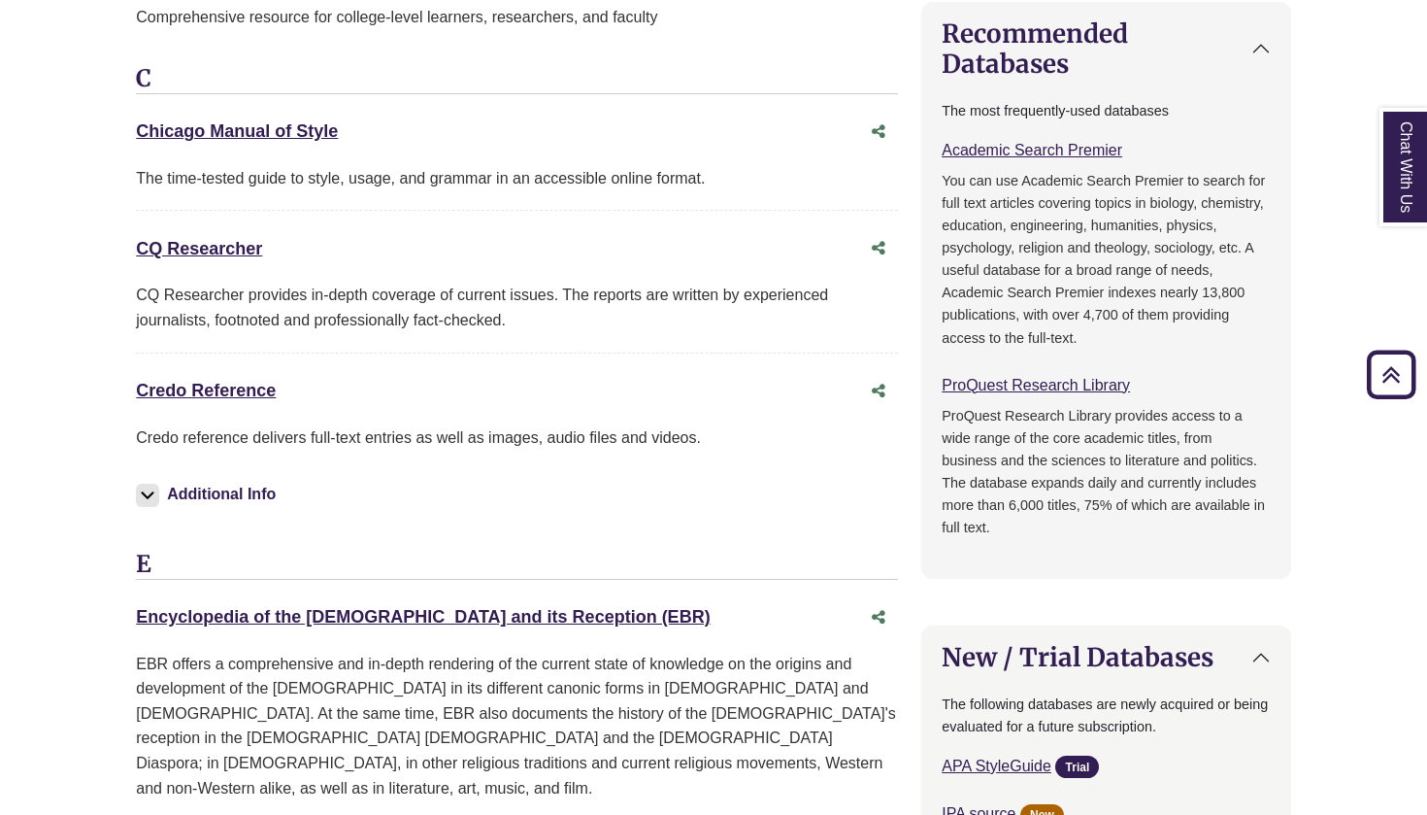
scroll to position [993, 0]
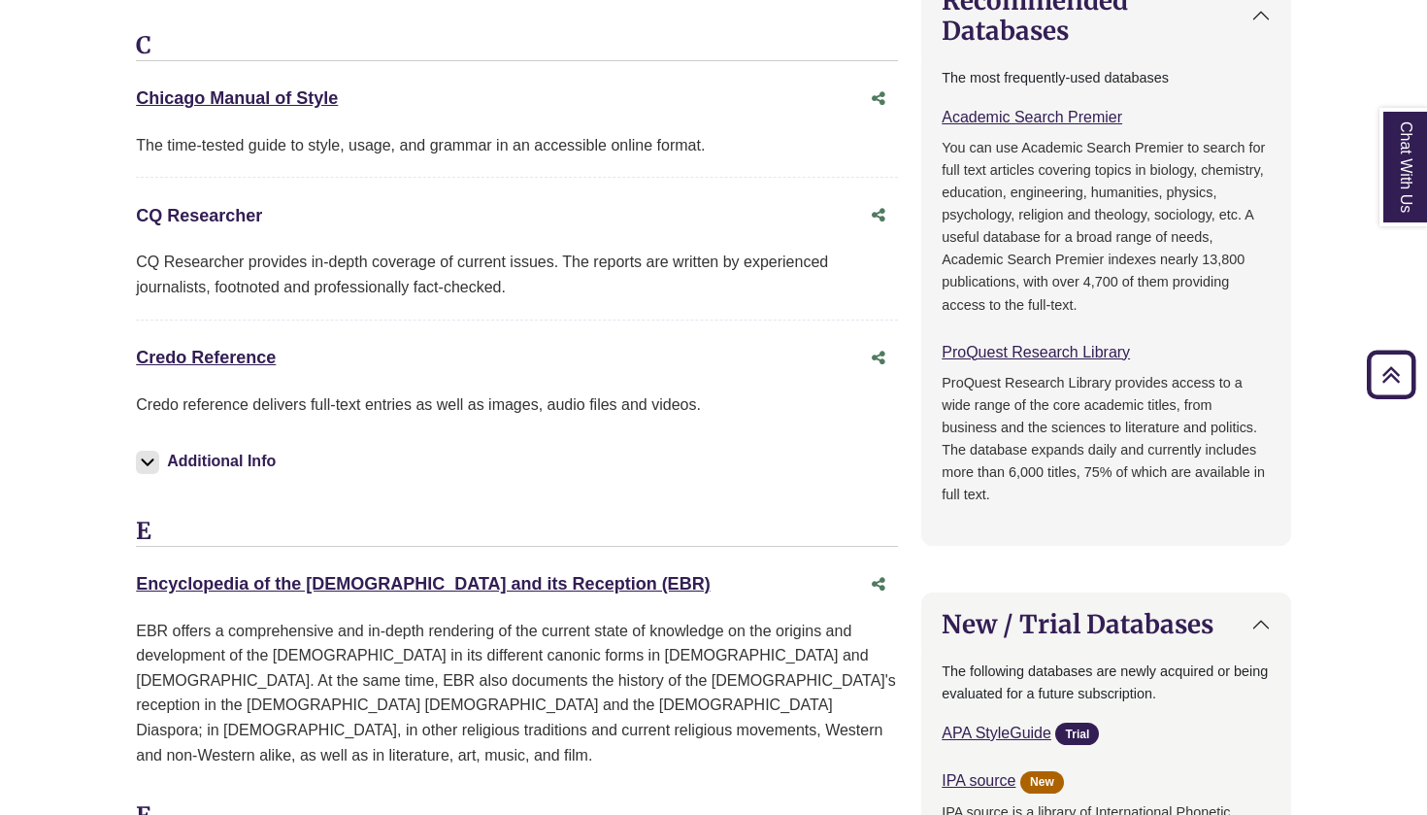
click at [195, 206] on link "CQ Researcher This link opens in a new window" at bounding box center [199, 215] width 126 height 19
click at [232, 350] on link "Credo Reference This link opens in a new window" at bounding box center [206, 357] width 140 height 19
click at [985, 6] on button "Recommended Databases" at bounding box center [1106, 15] width 368 height 91
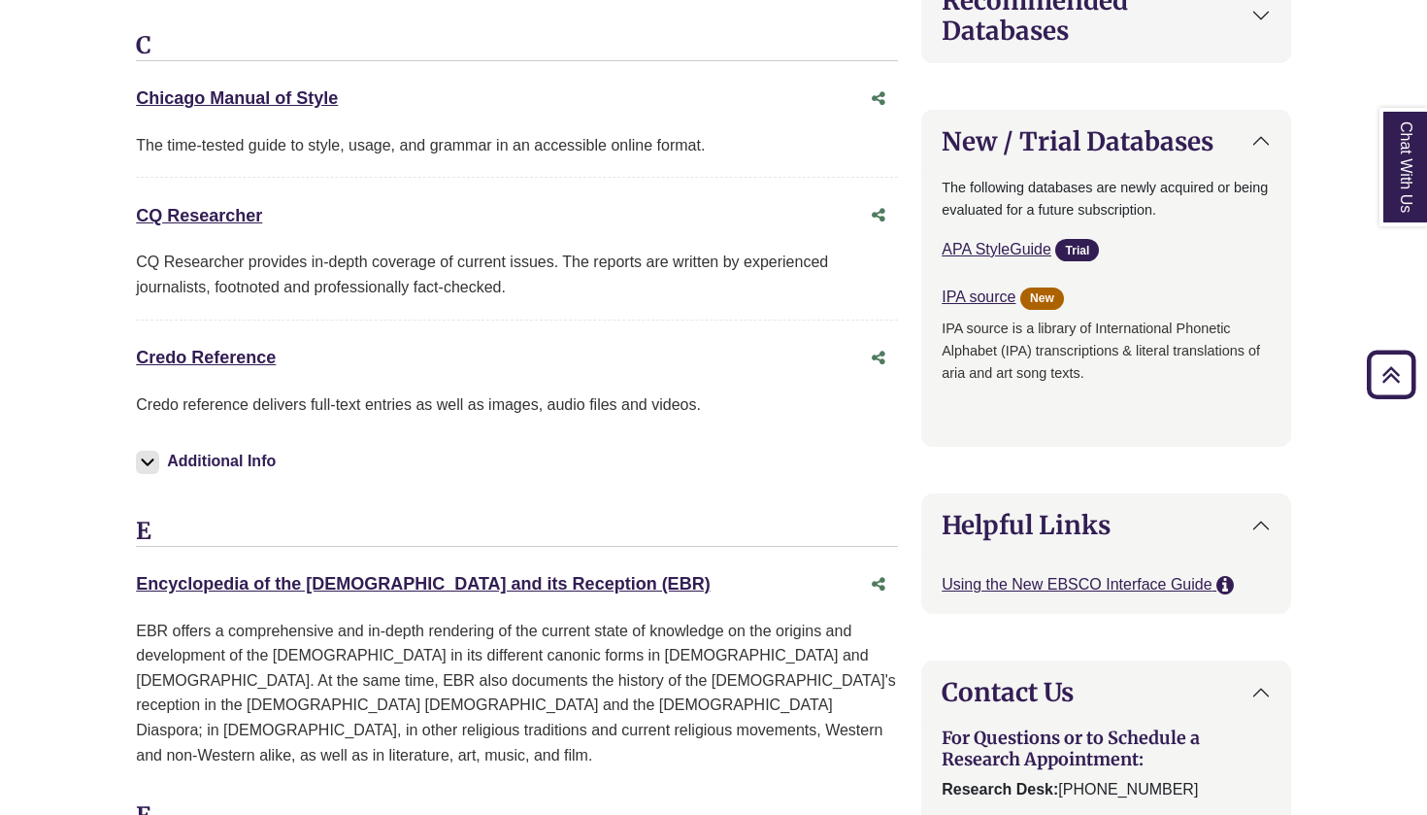
scroll to position [235, 0]
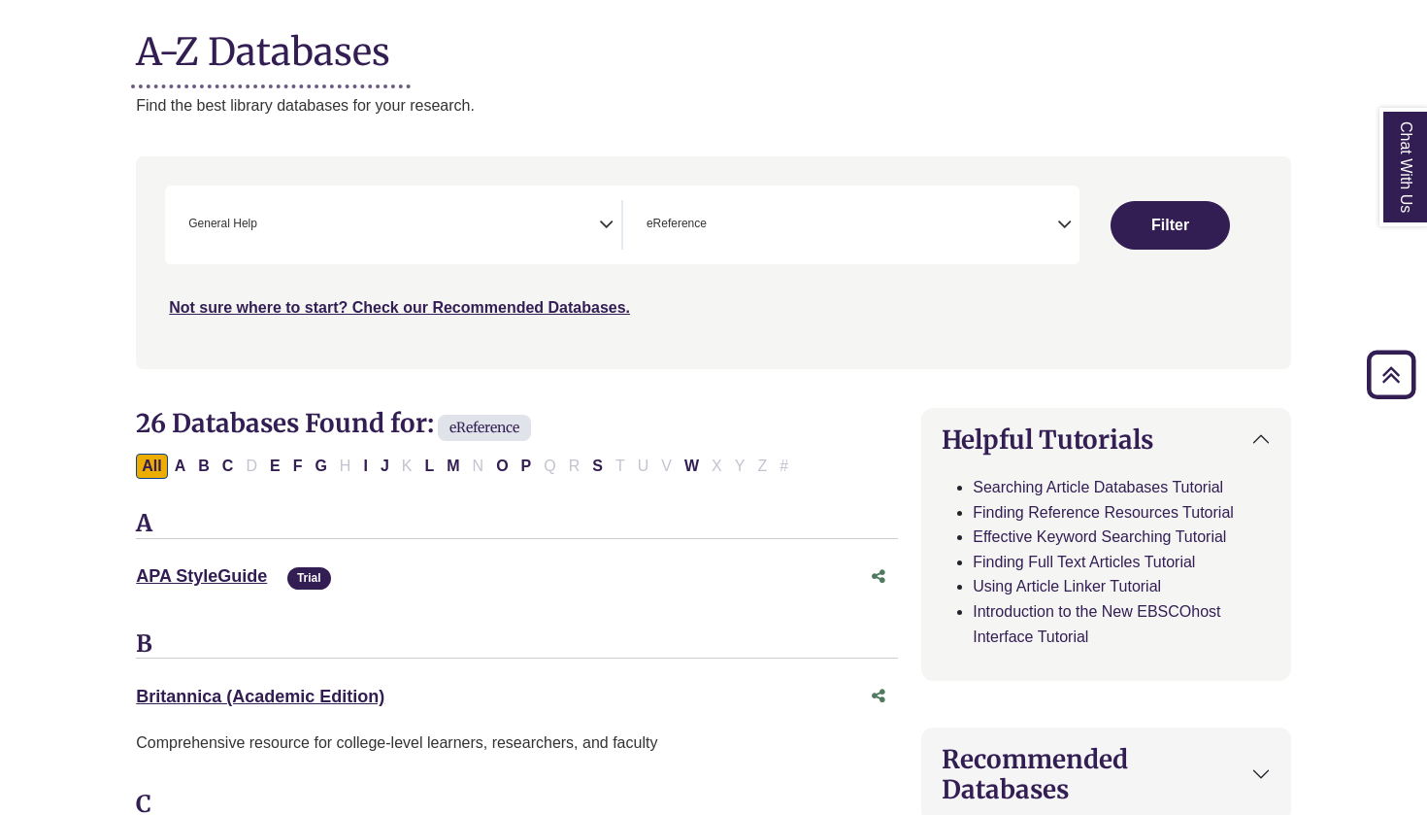
select select "Database Subject Filter"
select select "Database Types Filter"
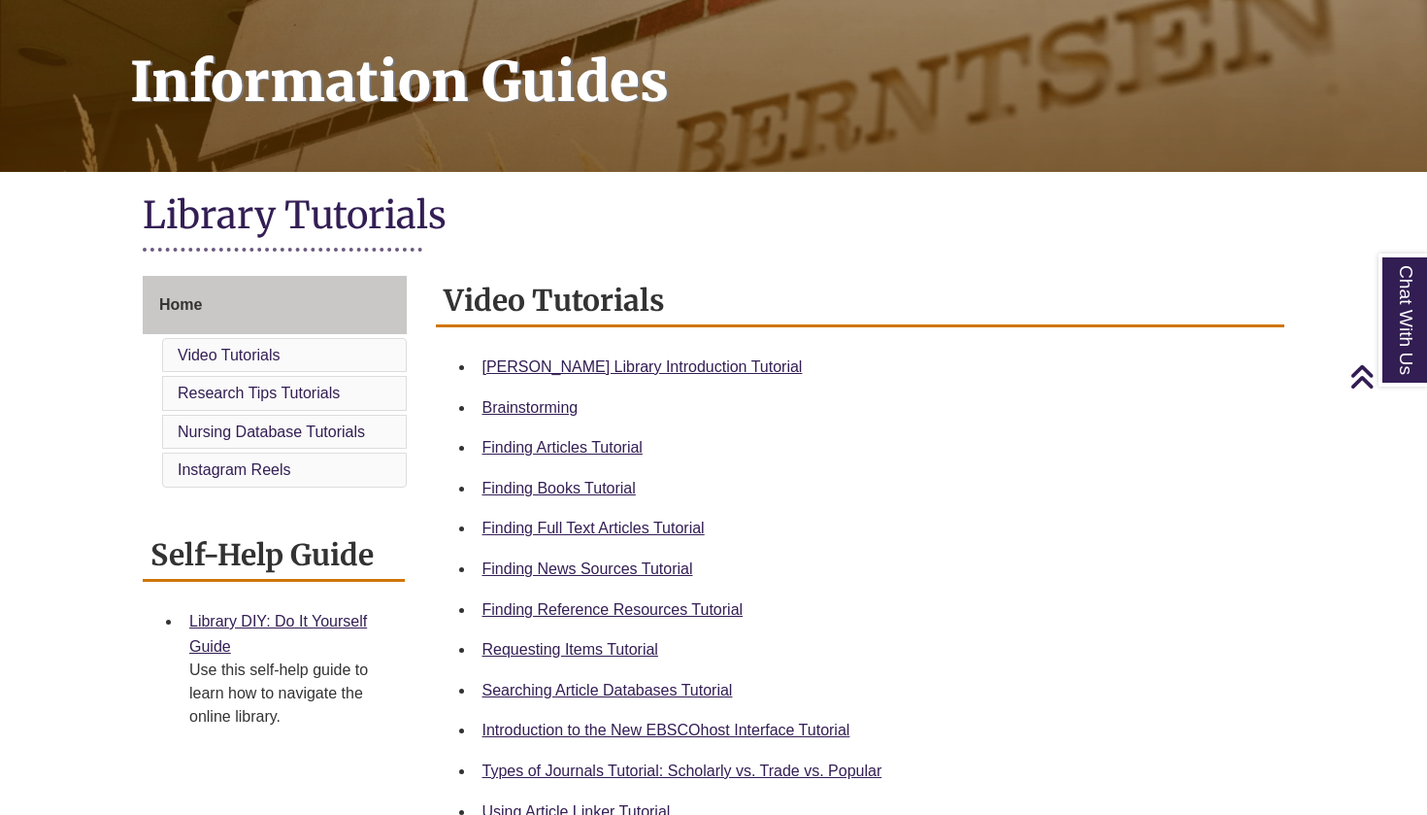
scroll to position [274, 0]
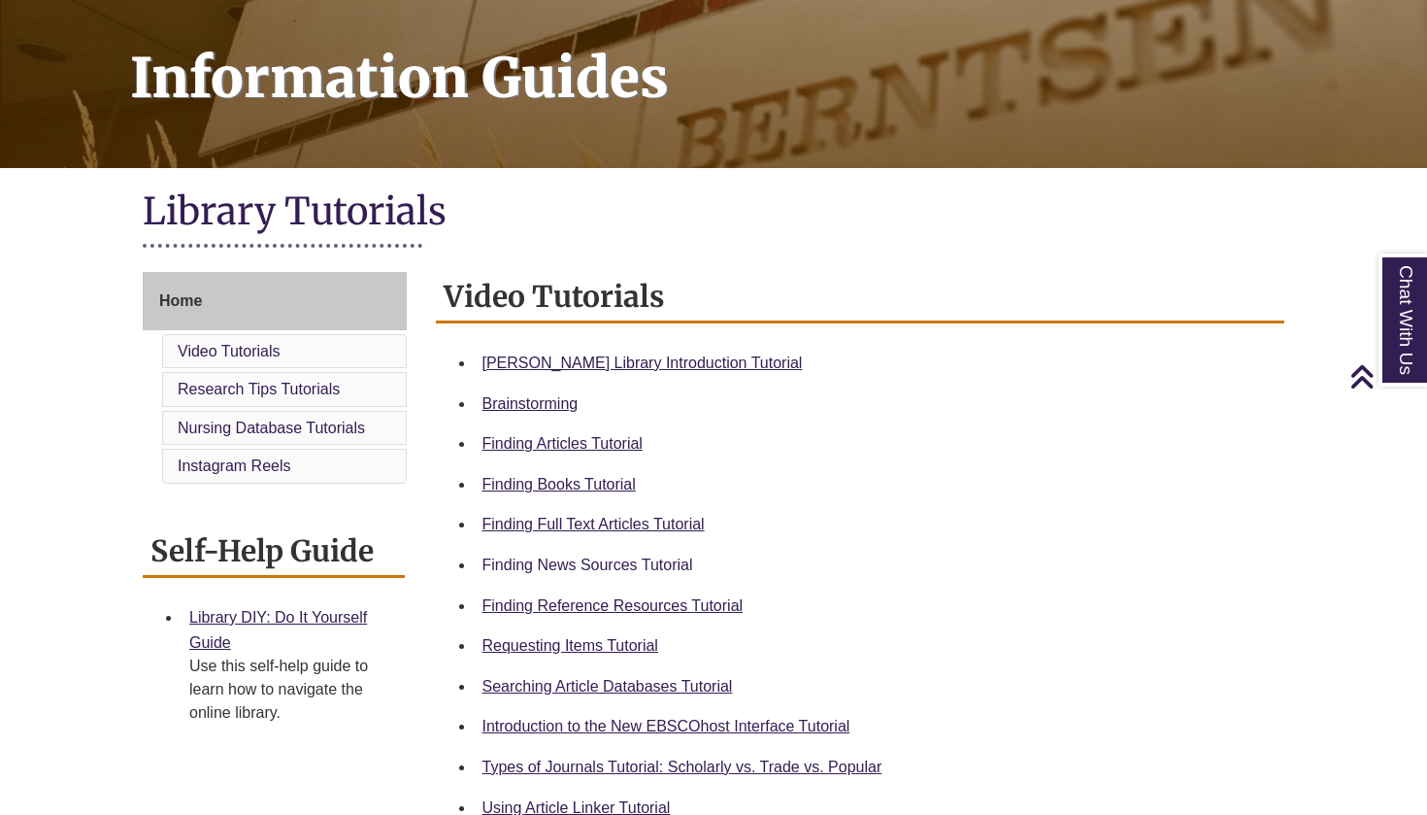
click at [559, 565] on link "Finding News Sources Tutorial" at bounding box center [588, 564] width 211 height 17
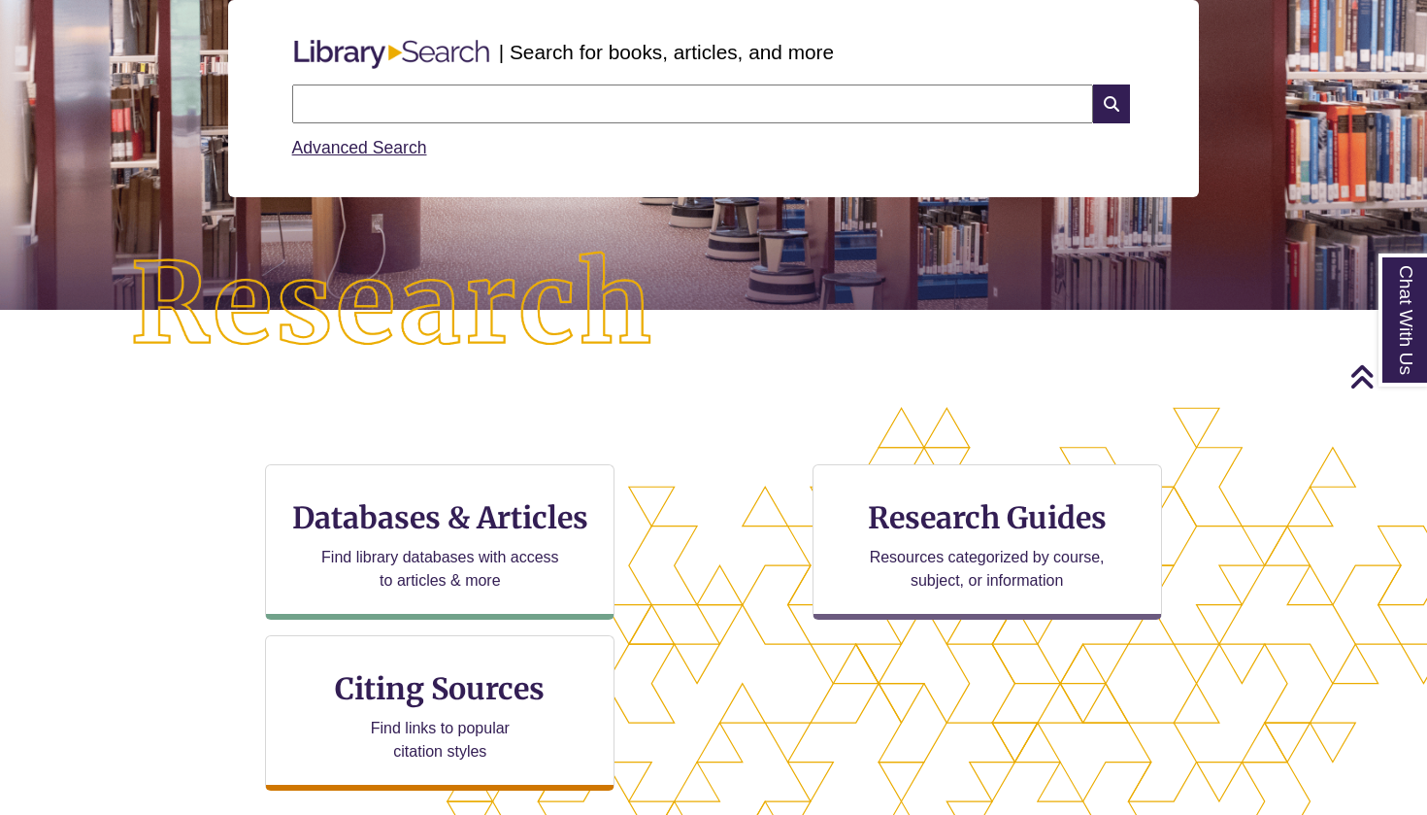
click at [500, 84] on input "text" at bounding box center [692, 103] width 801 height 39
type input "*"
type input "**********"
